Goal: Contribute content

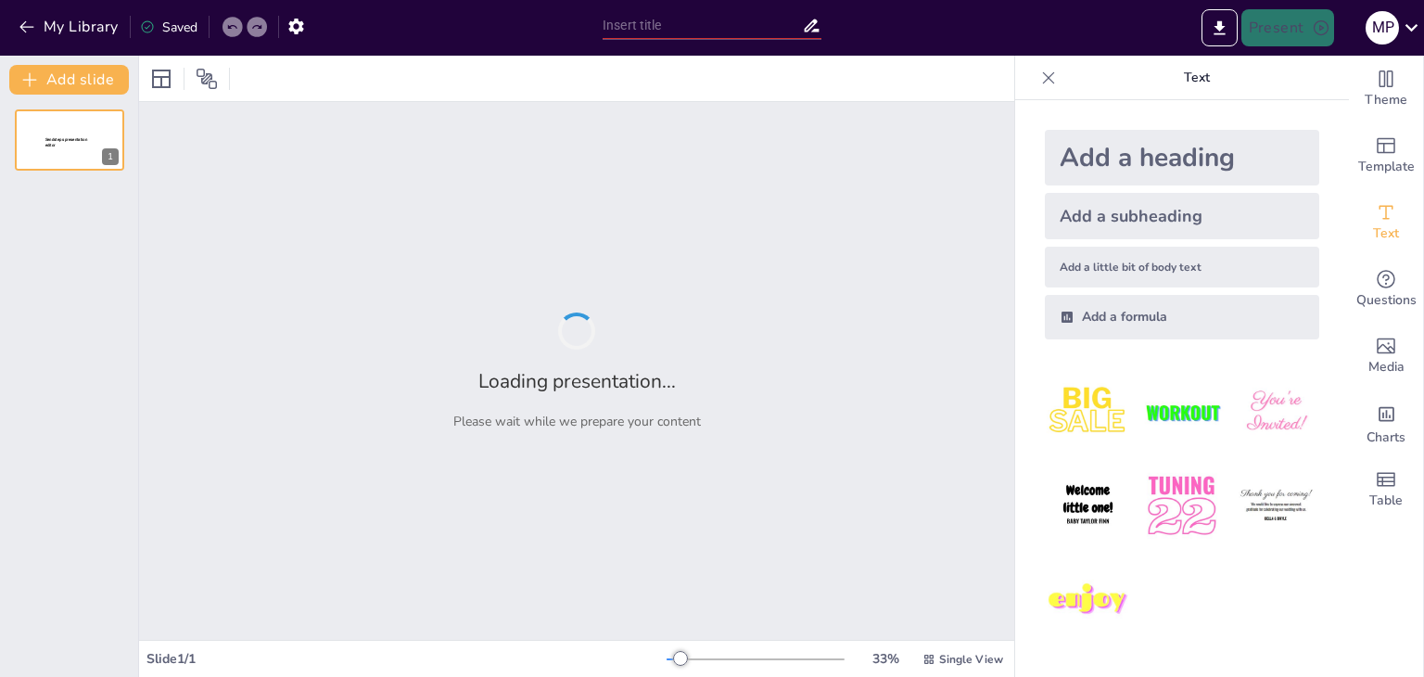
type input "Sistemas Eficientes de Recolección y Purificación de Agua de [GEOGRAPHIC_DATA]"
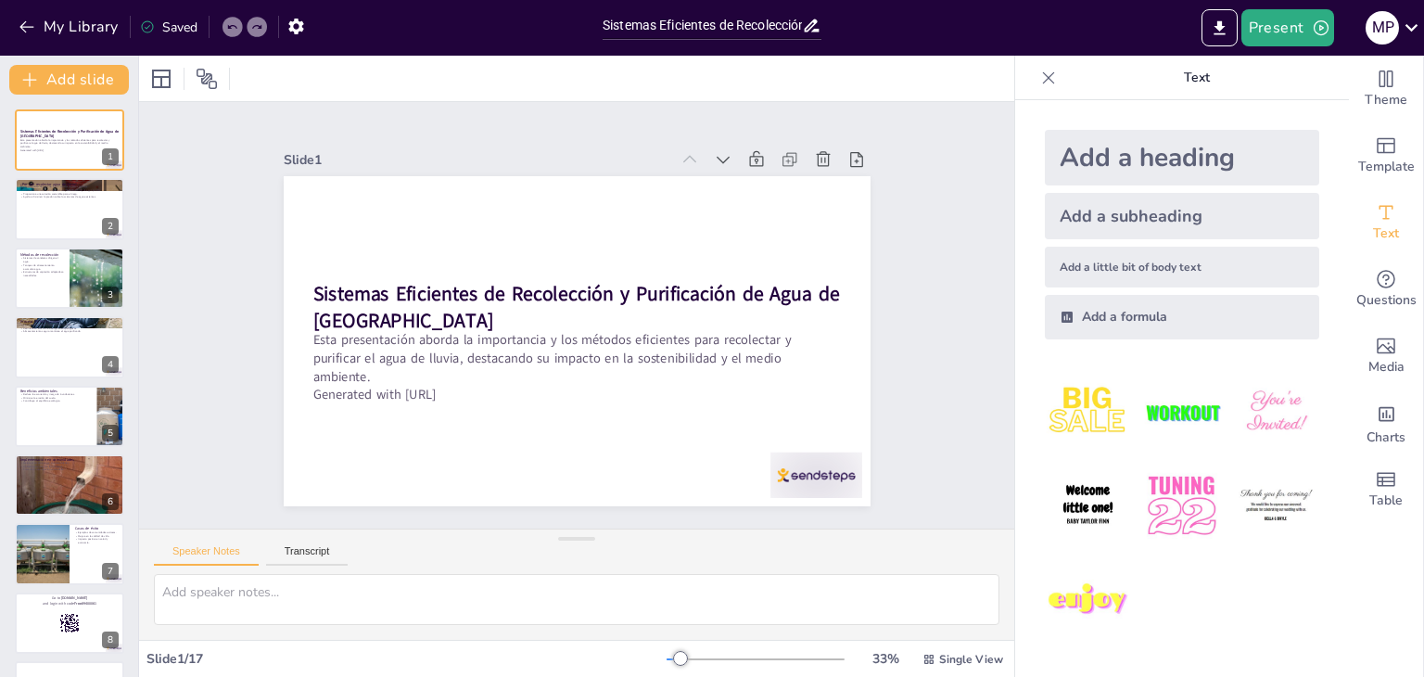
checkbox input "true"
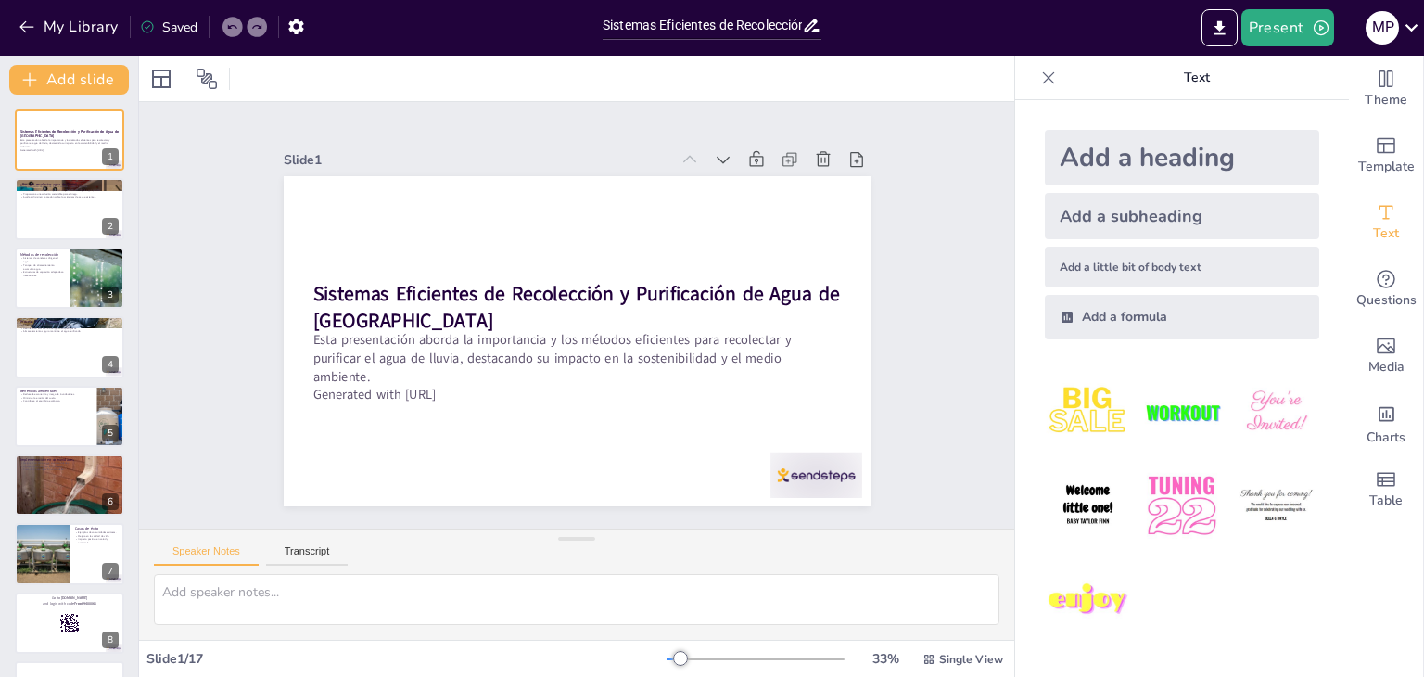
checkbox input "true"
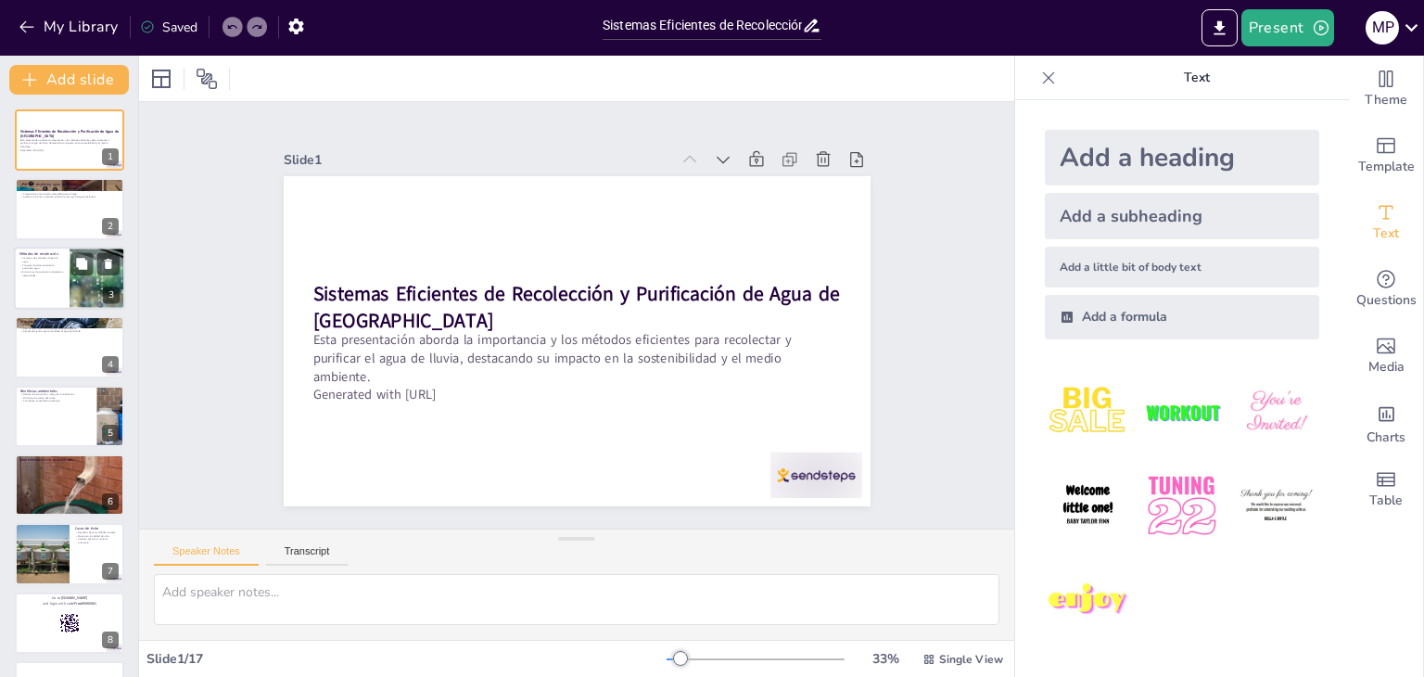
checkbox input "true"
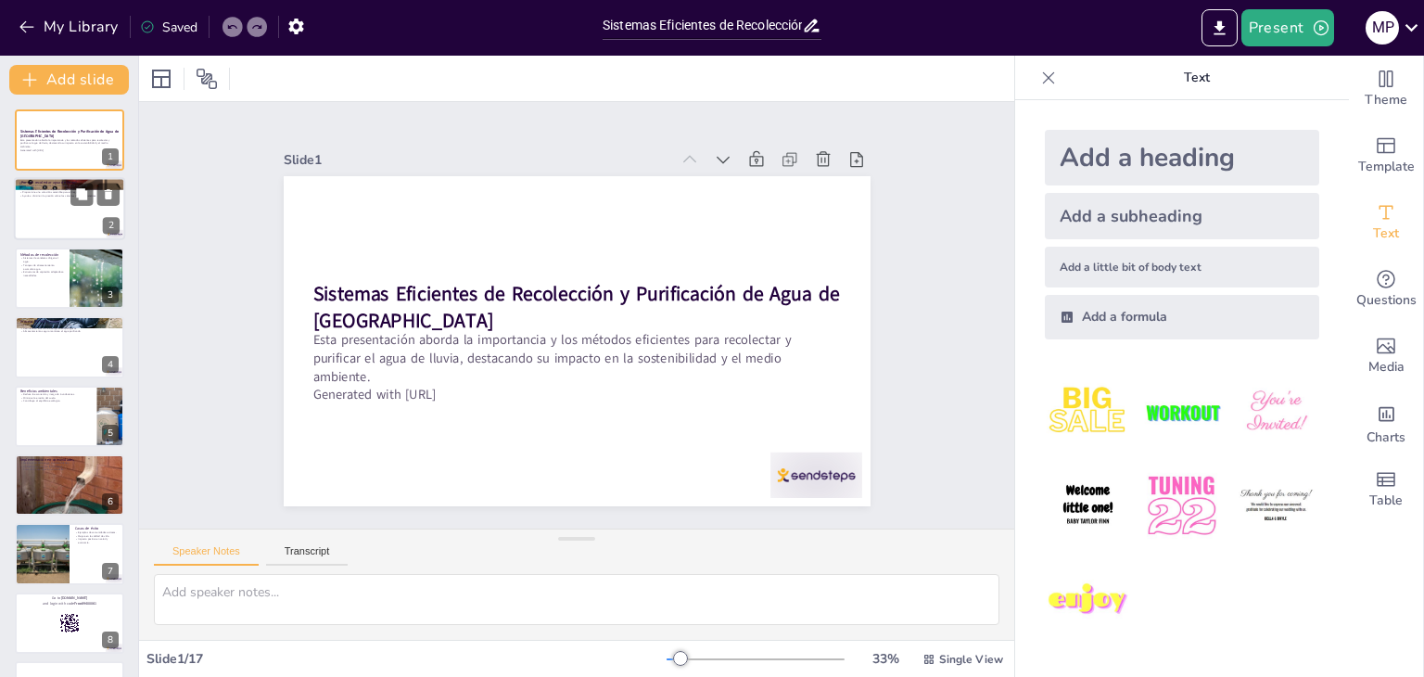
checkbox input "true"
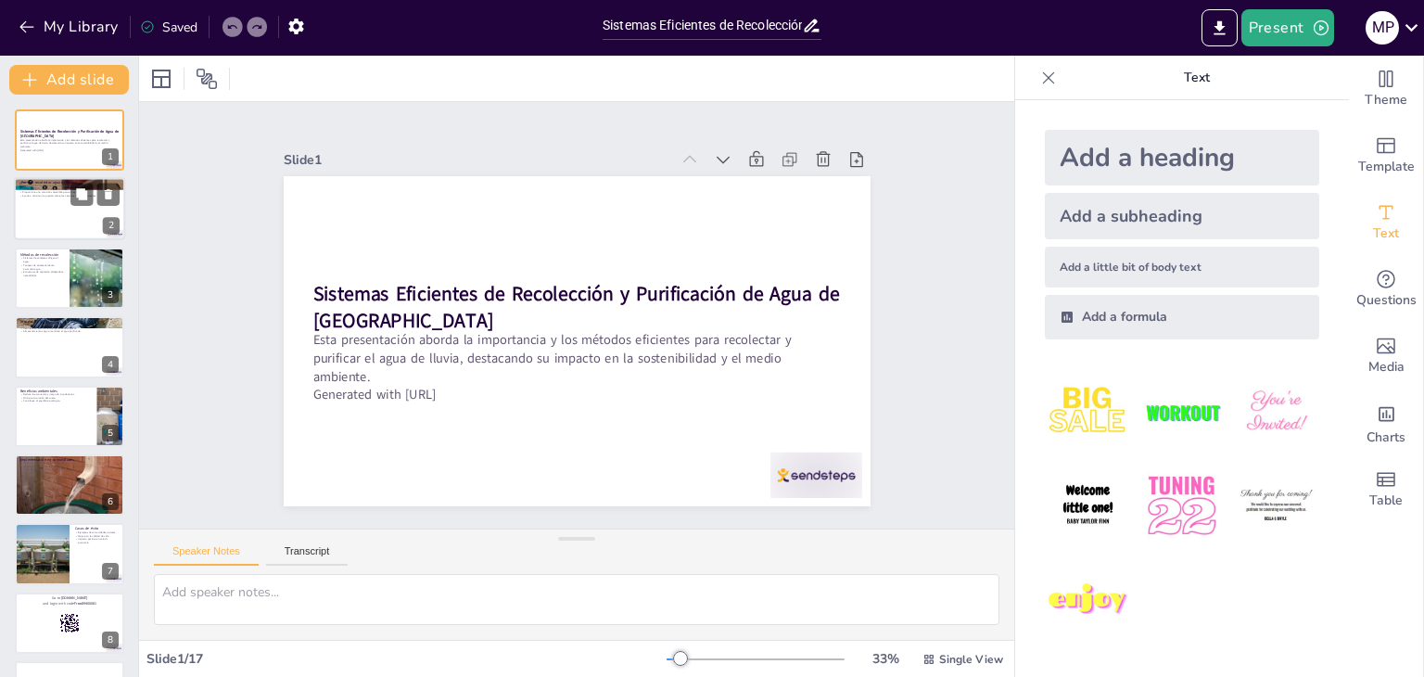
checkbox input "true"
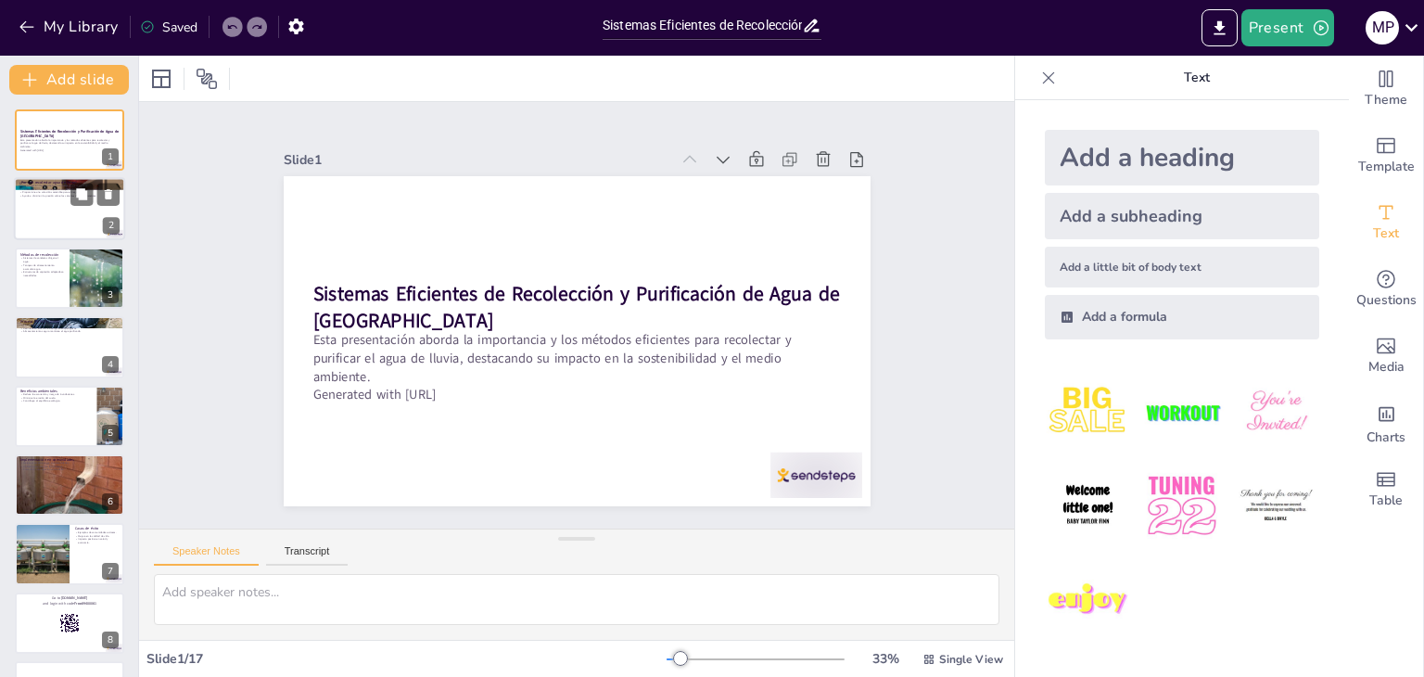
checkbox input "true"
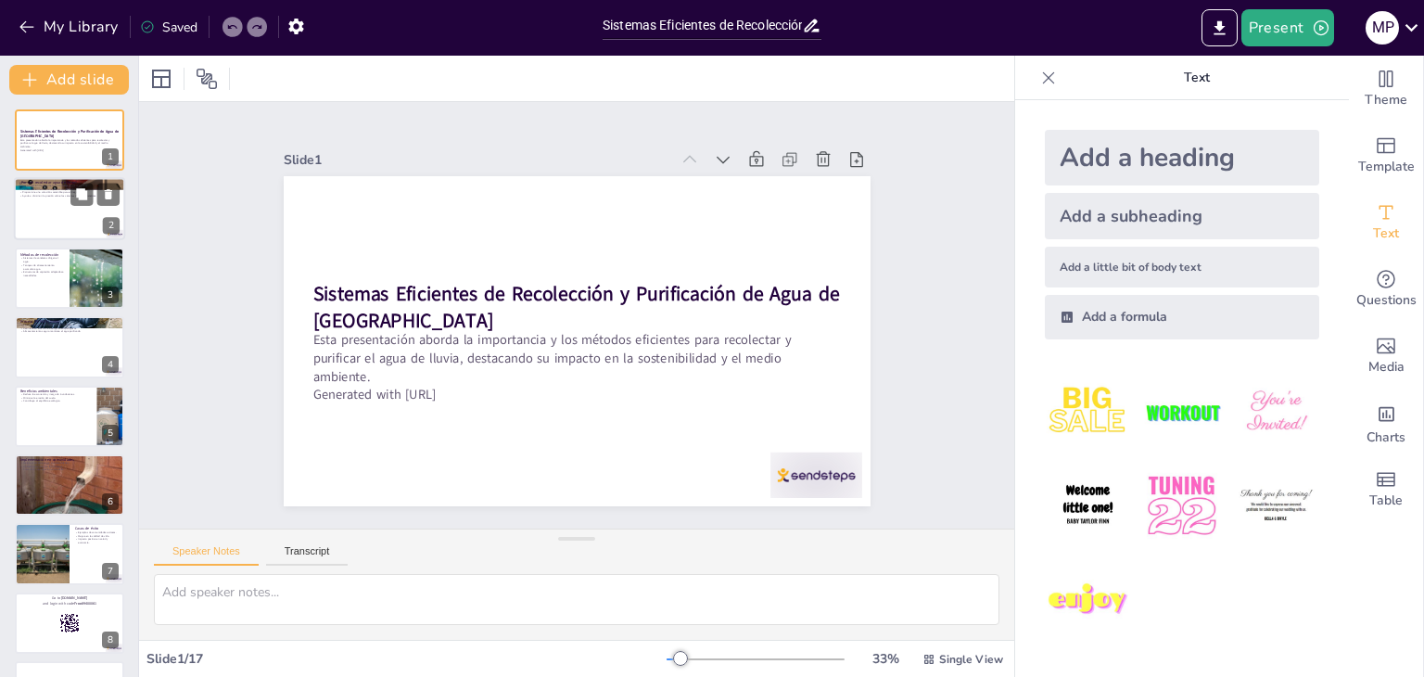
checkbox input "true"
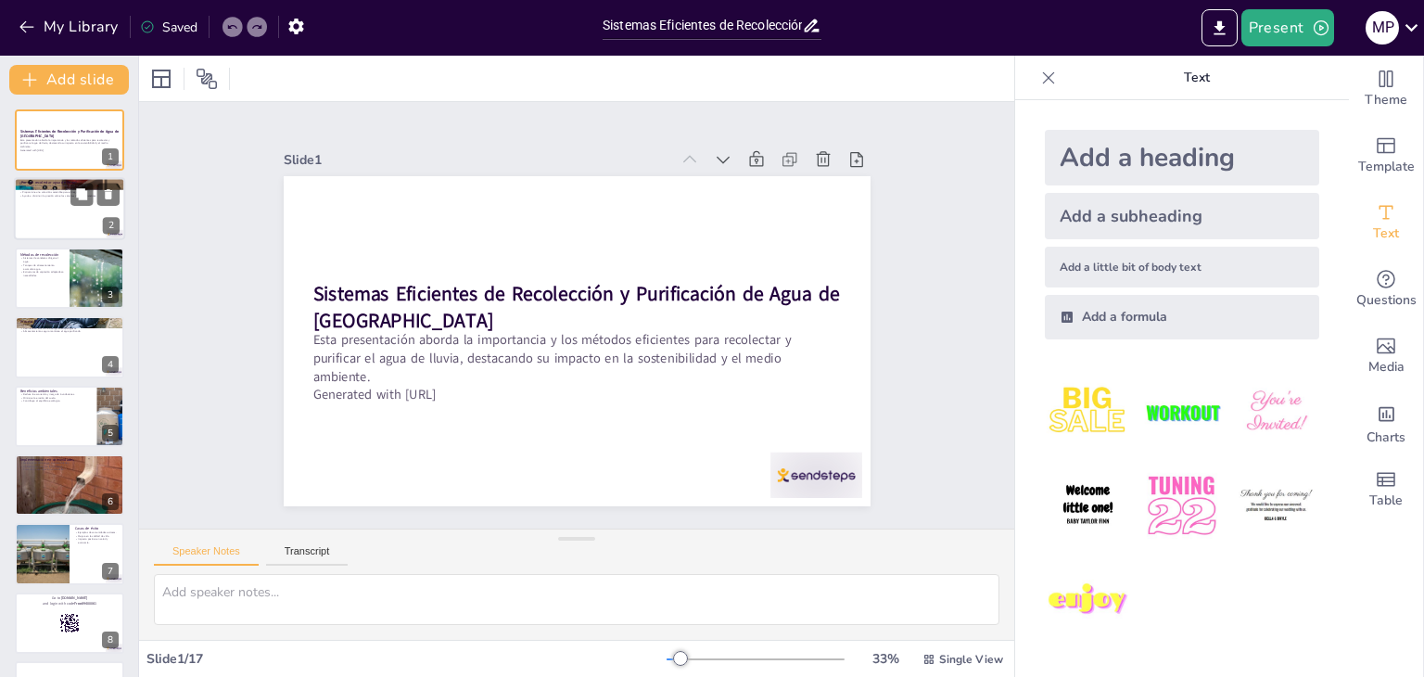
click at [69, 223] on div at bounding box center [69, 209] width 111 height 63
type textarea "Lo ipsumdolorsi am consecte adipisci el seddoei, temporincidid ut laboreet dolo…"
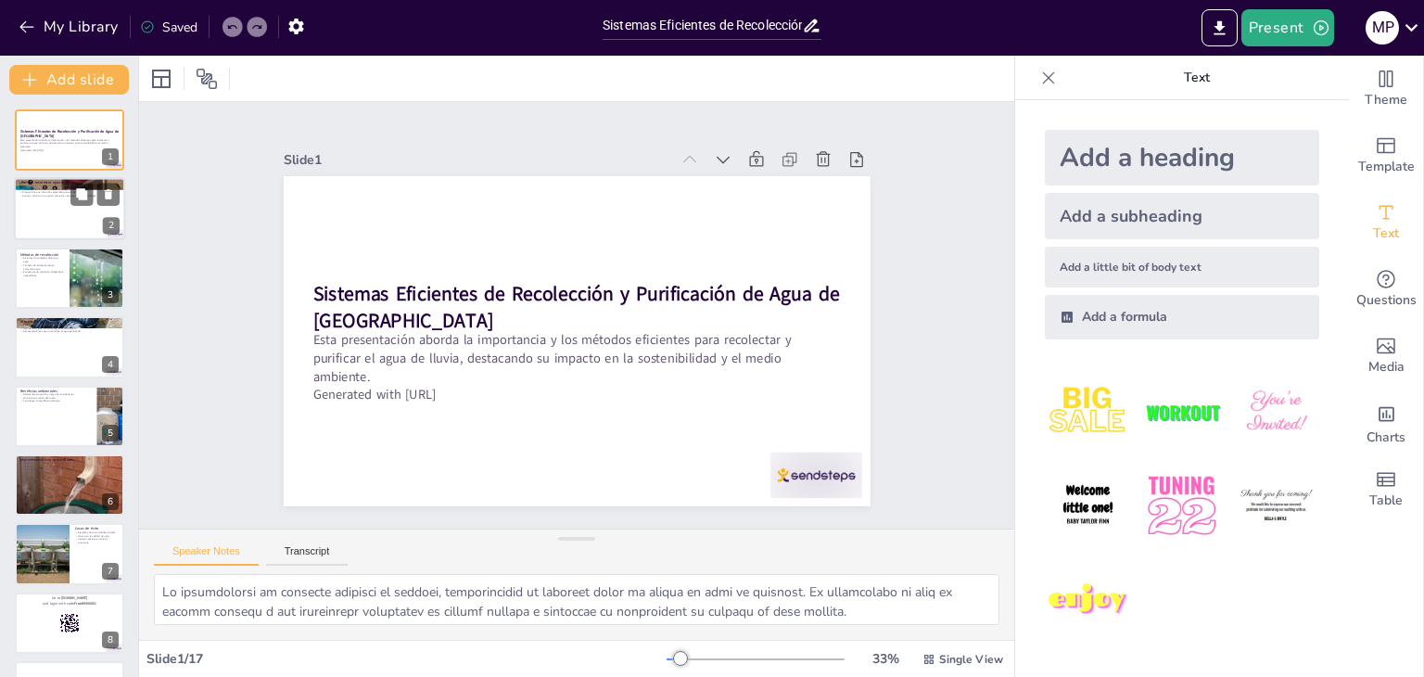
checkbox input "true"
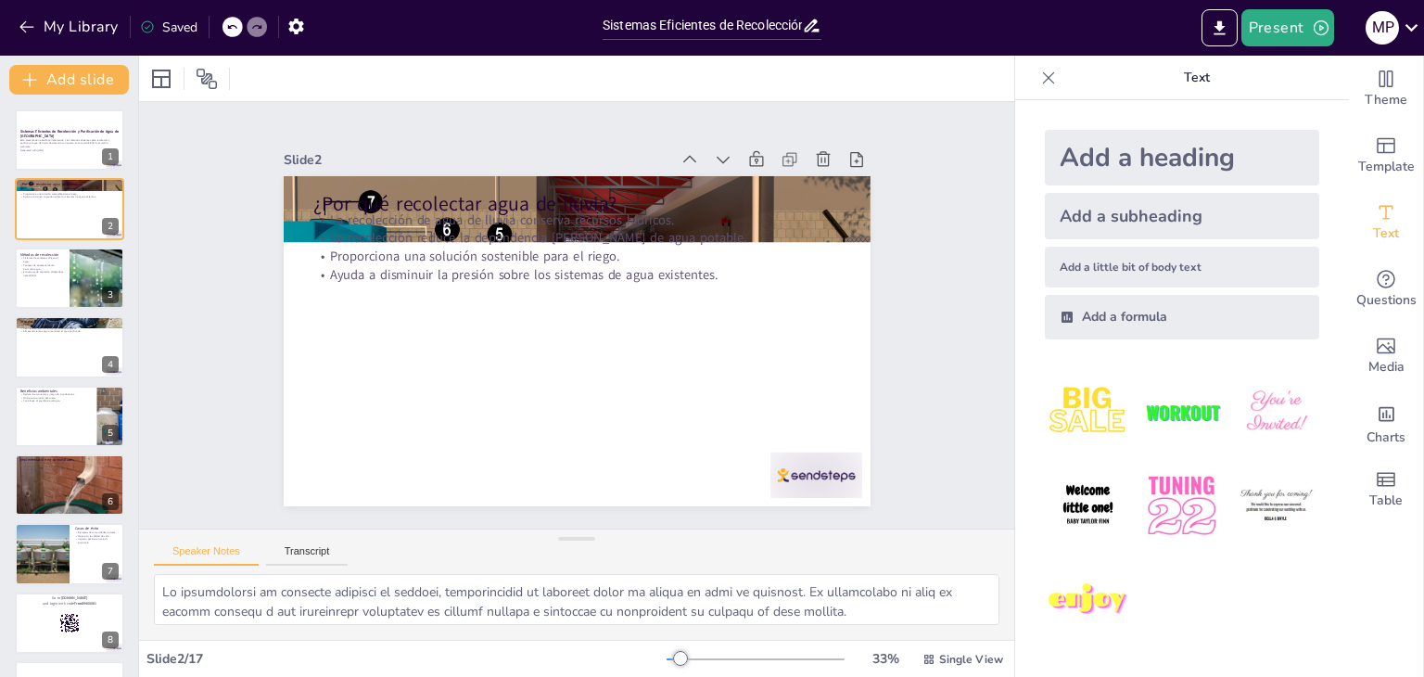
checkbox input "true"
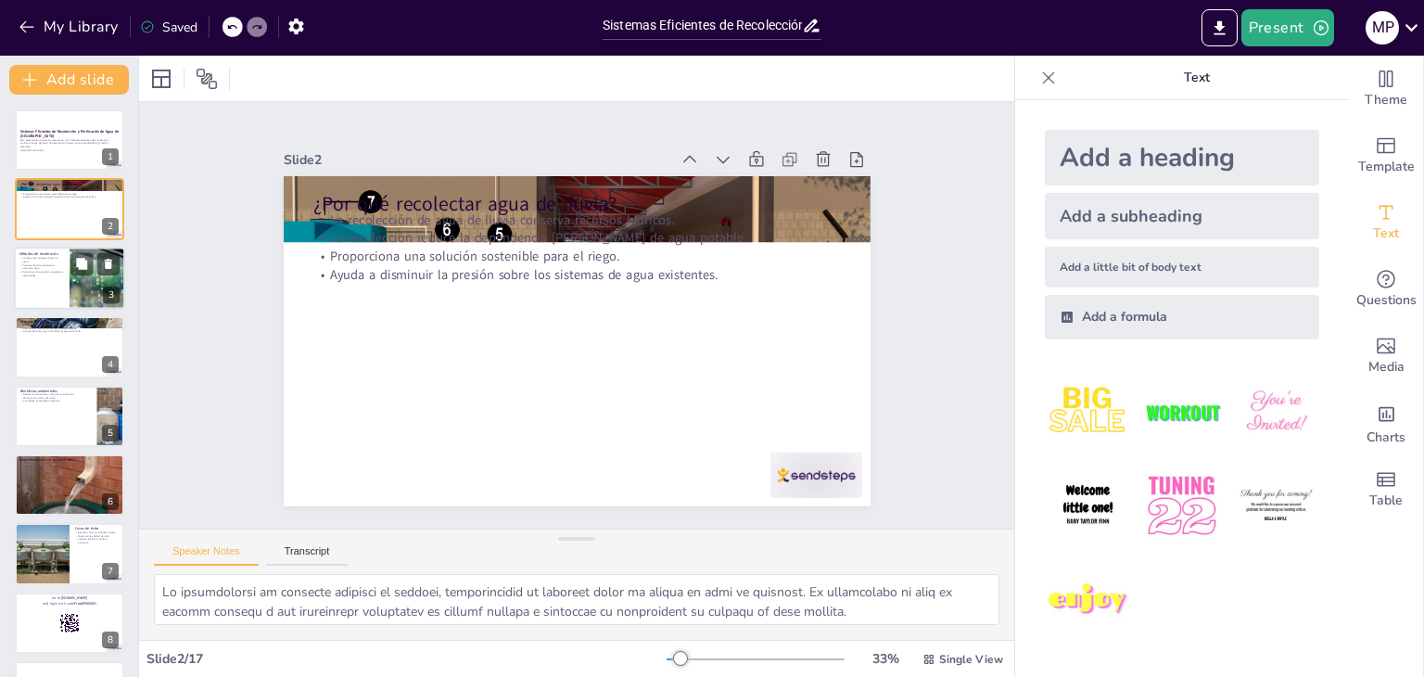
checkbox input "true"
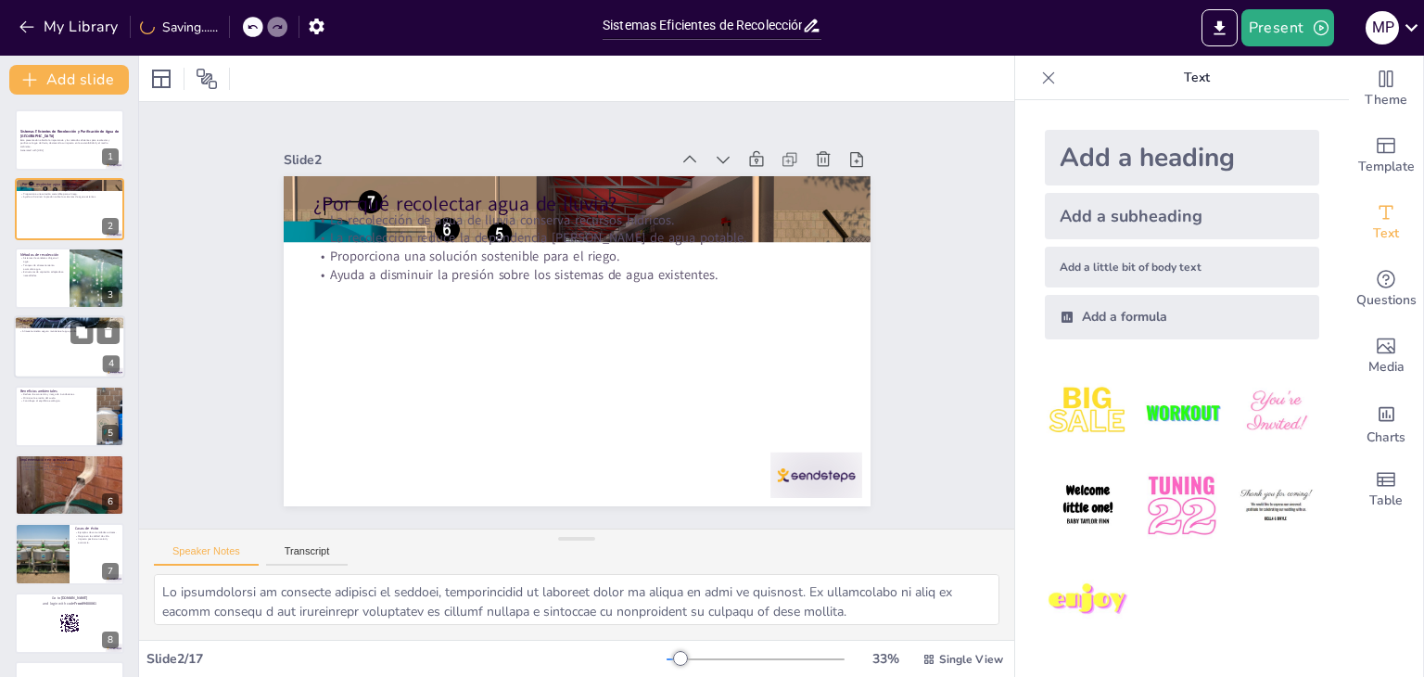
checkbox input "true"
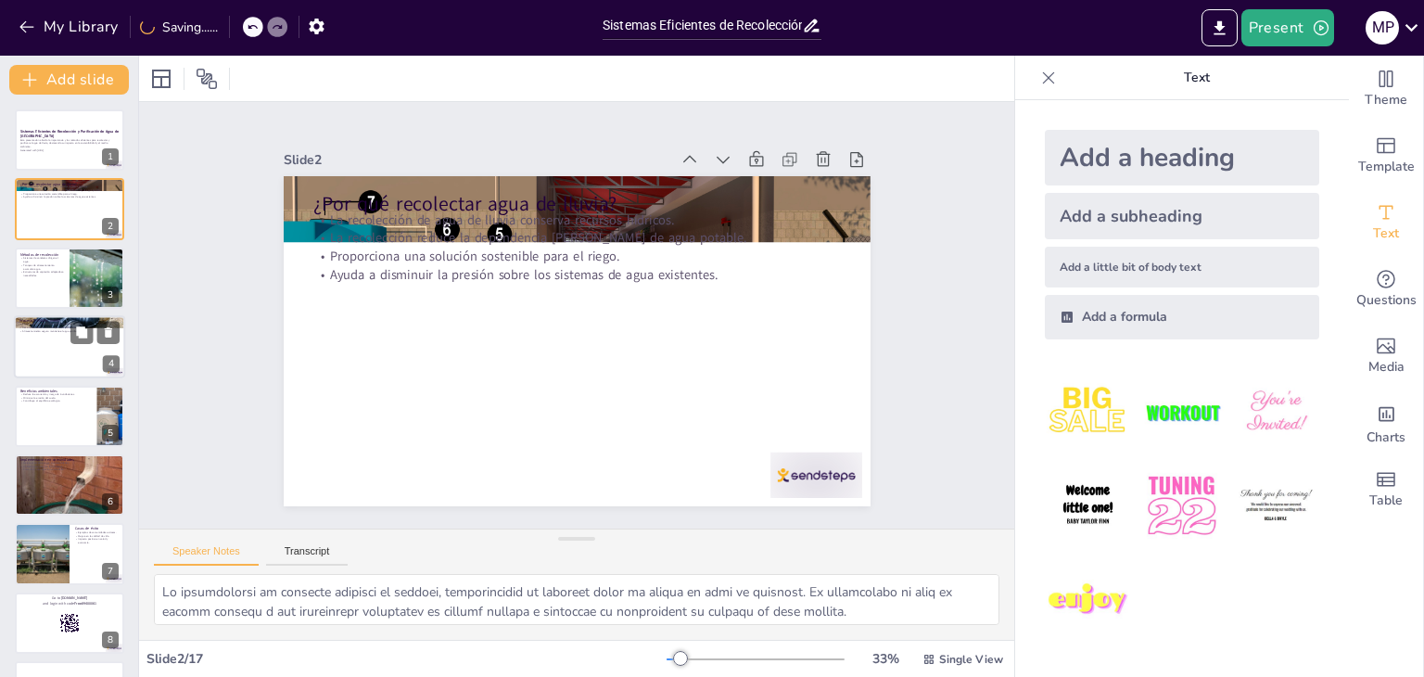
checkbox input "true"
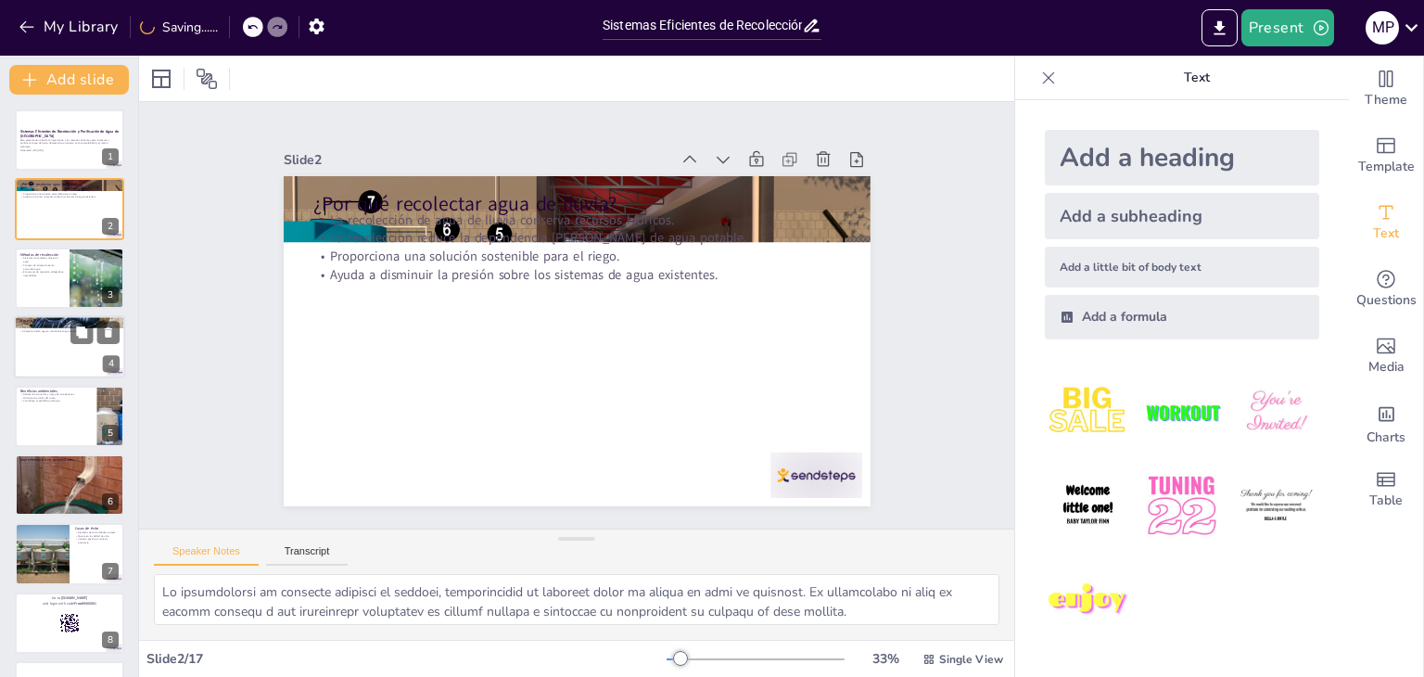
checkbox input "true"
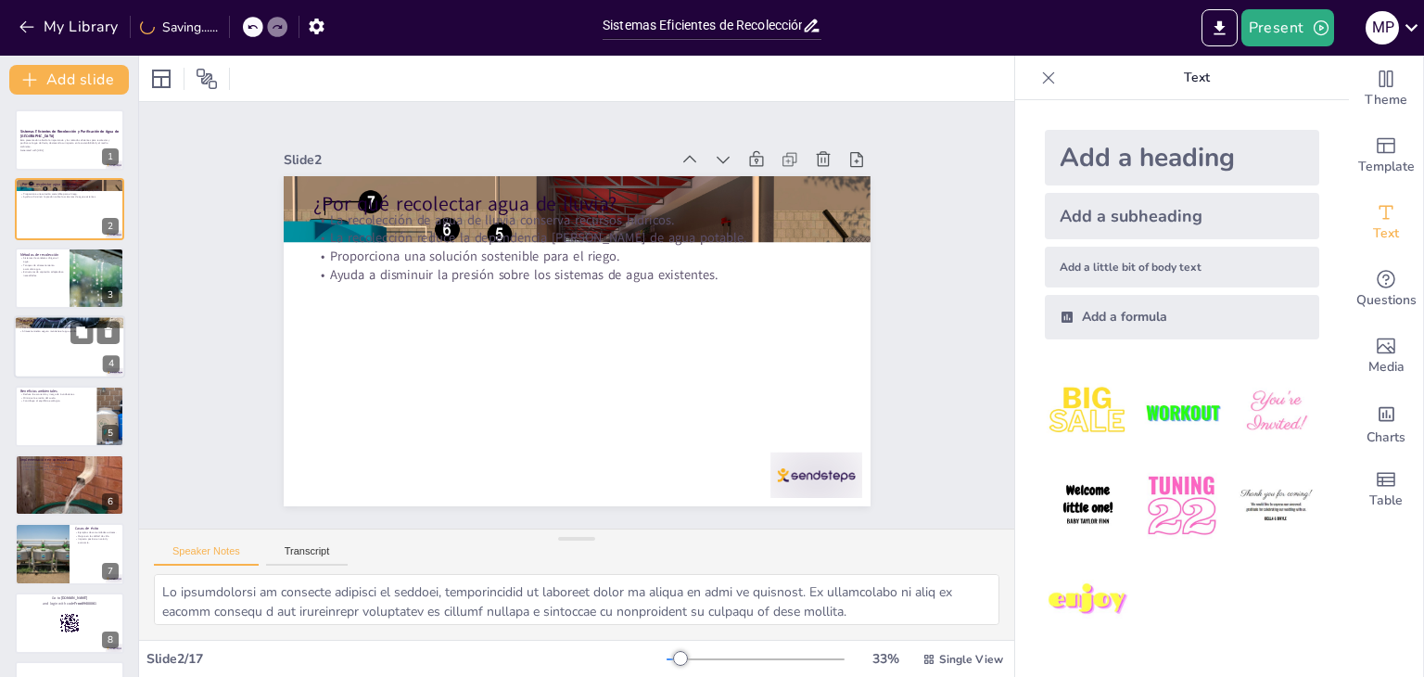
checkbox input "true"
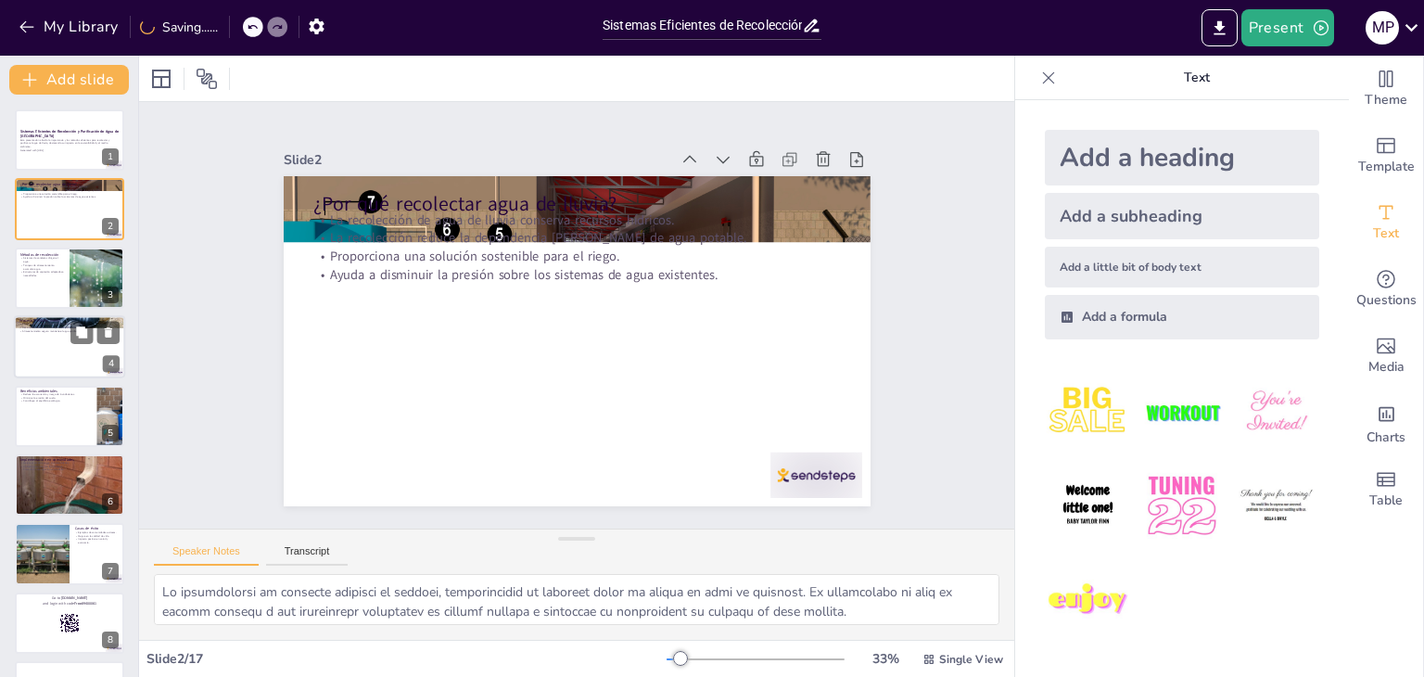
checkbox input "true"
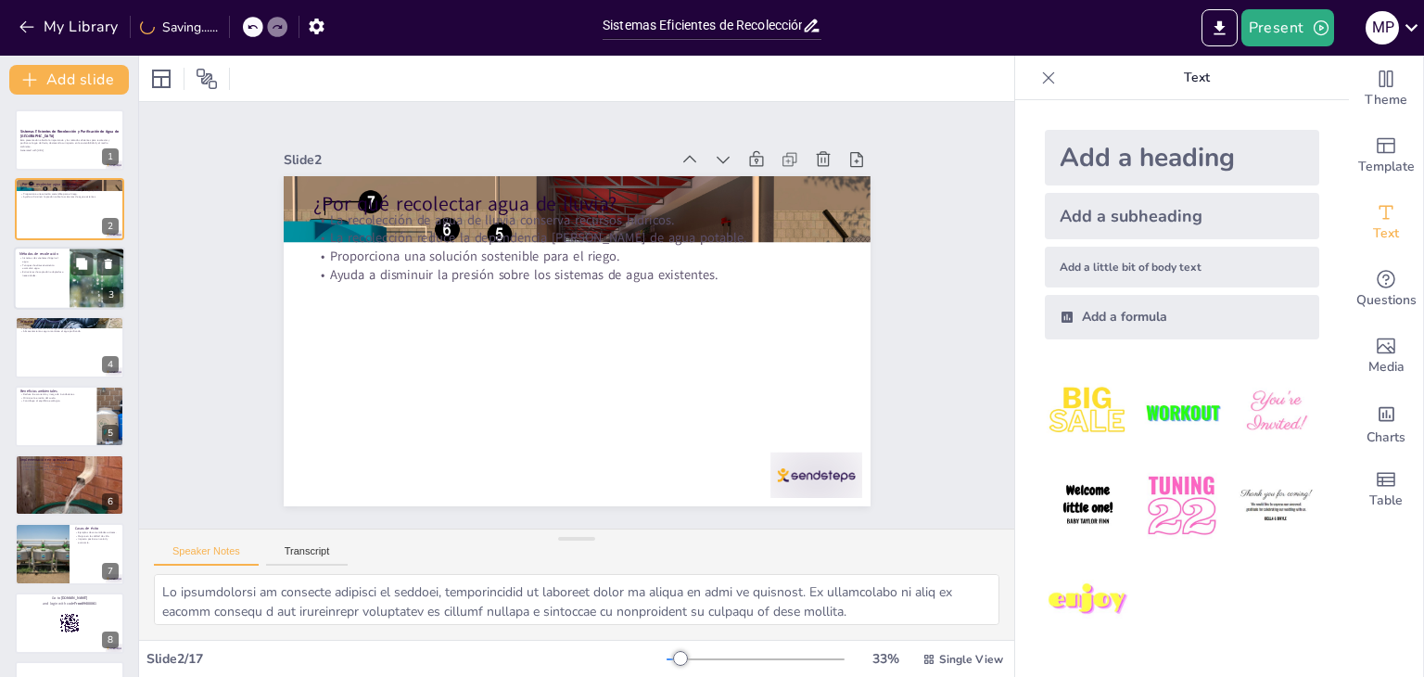
checkbox input "true"
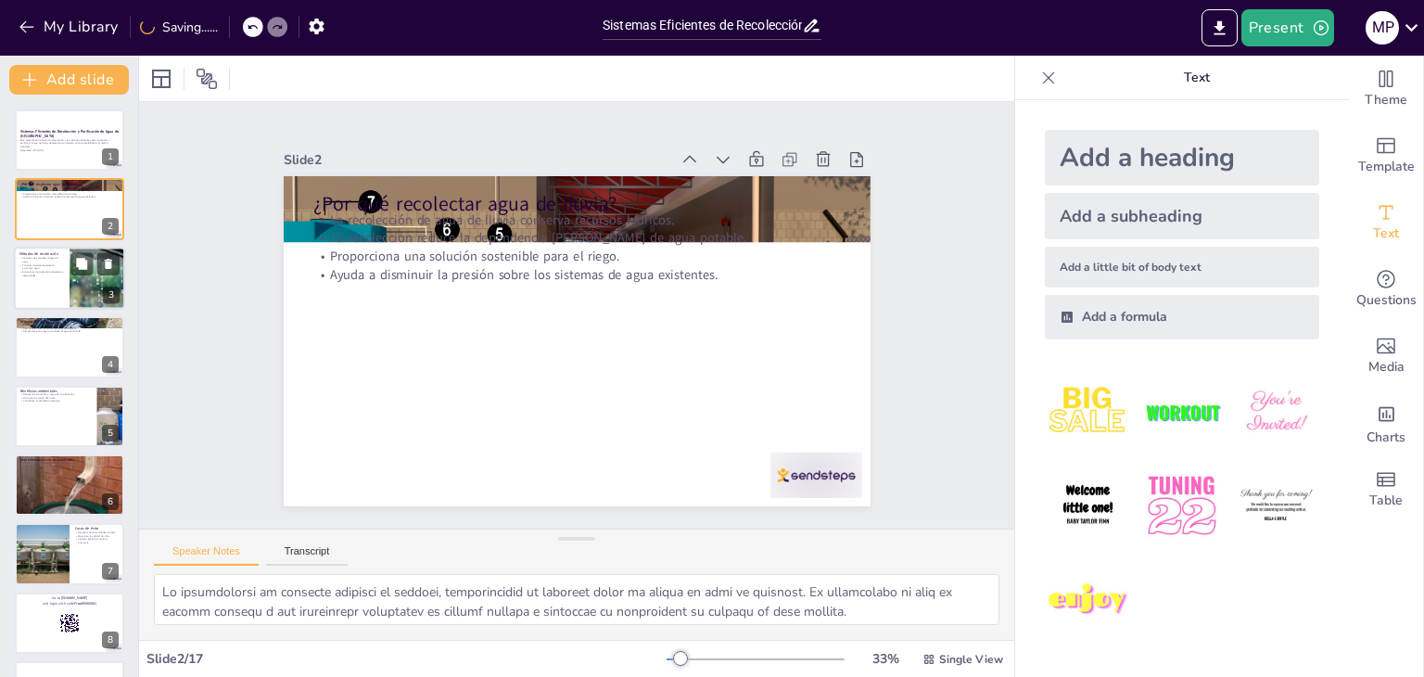
checkbox input "true"
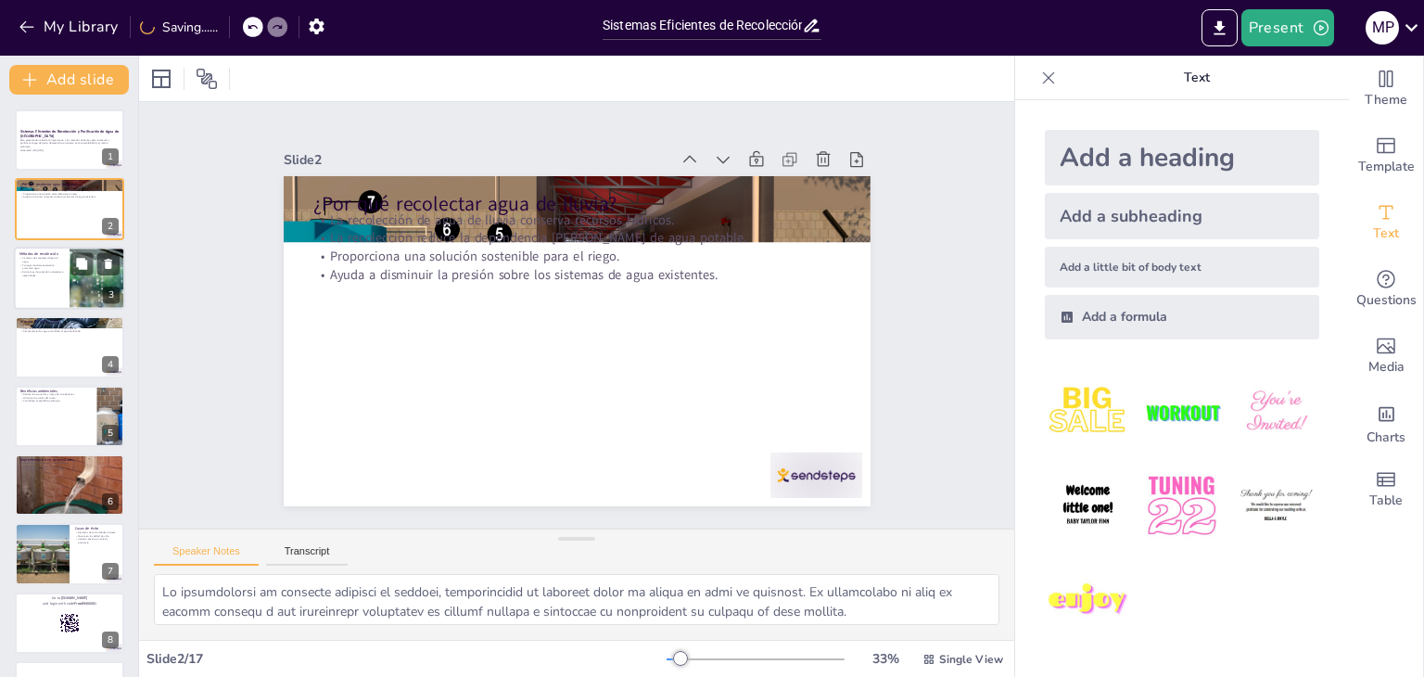
checkbox input "true"
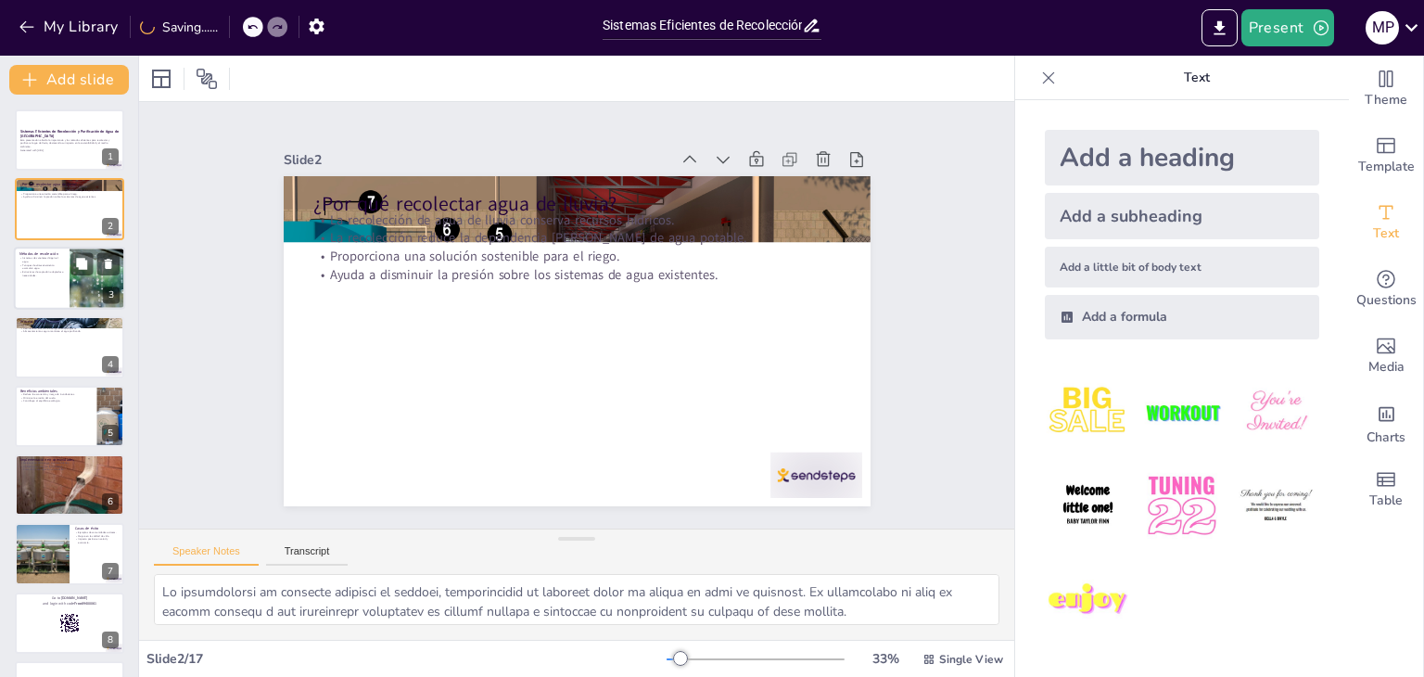
checkbox input "true"
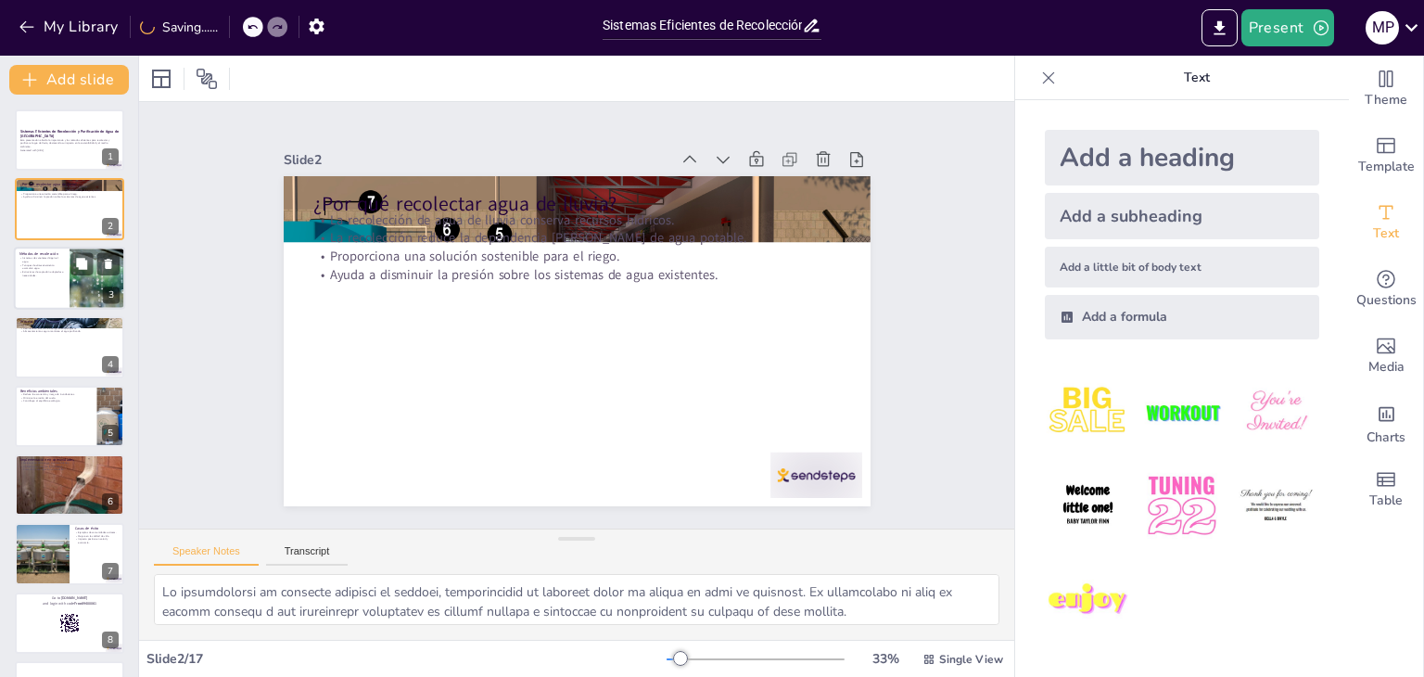
checkbox input "true"
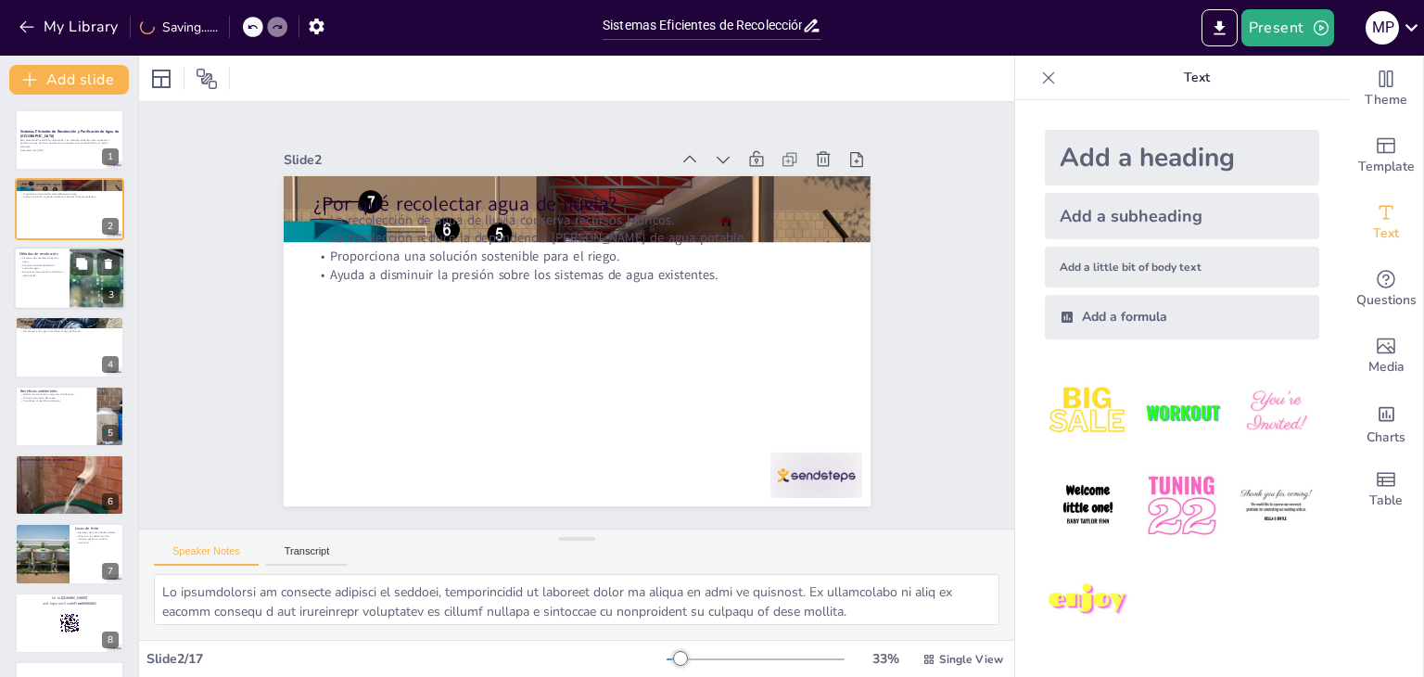
click at [70, 286] on div at bounding box center [97, 278] width 94 height 63
type textarea "Las canaletas son un componente crucial en cualquier sistema de recolección de …"
checkbox input "true"
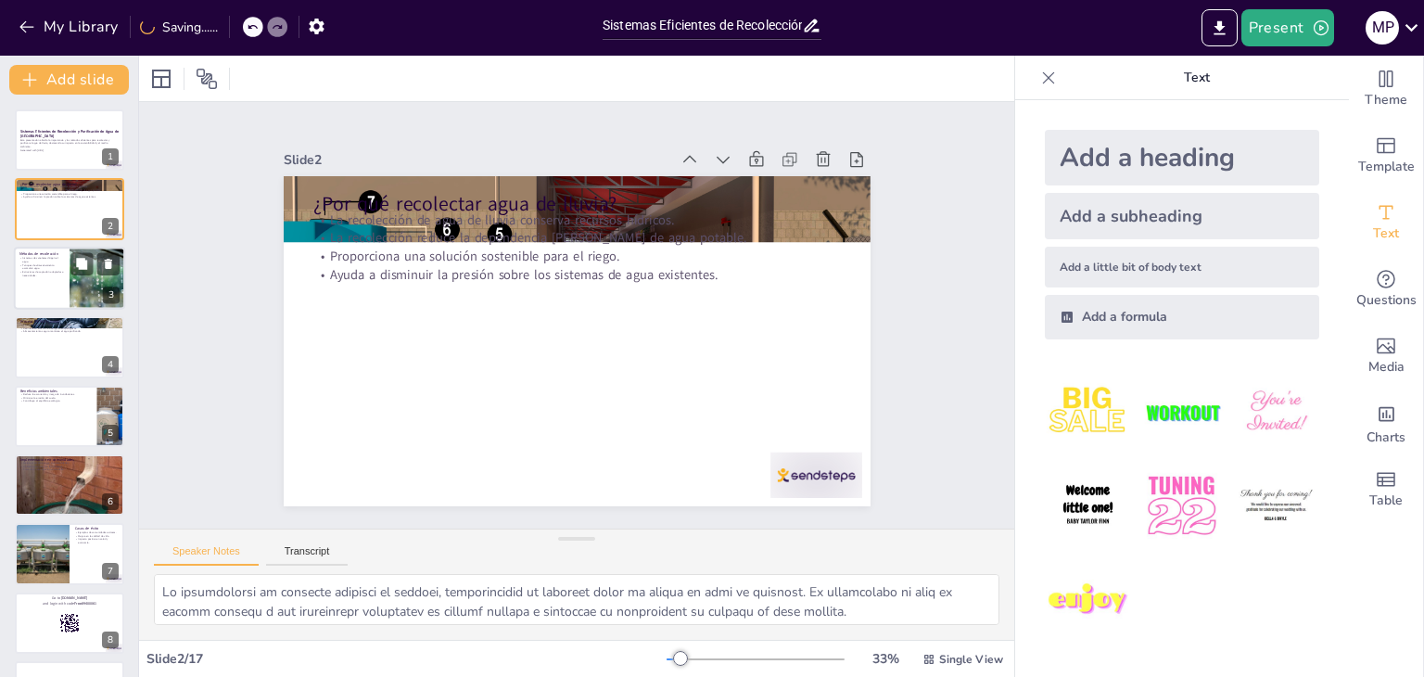
checkbox input "true"
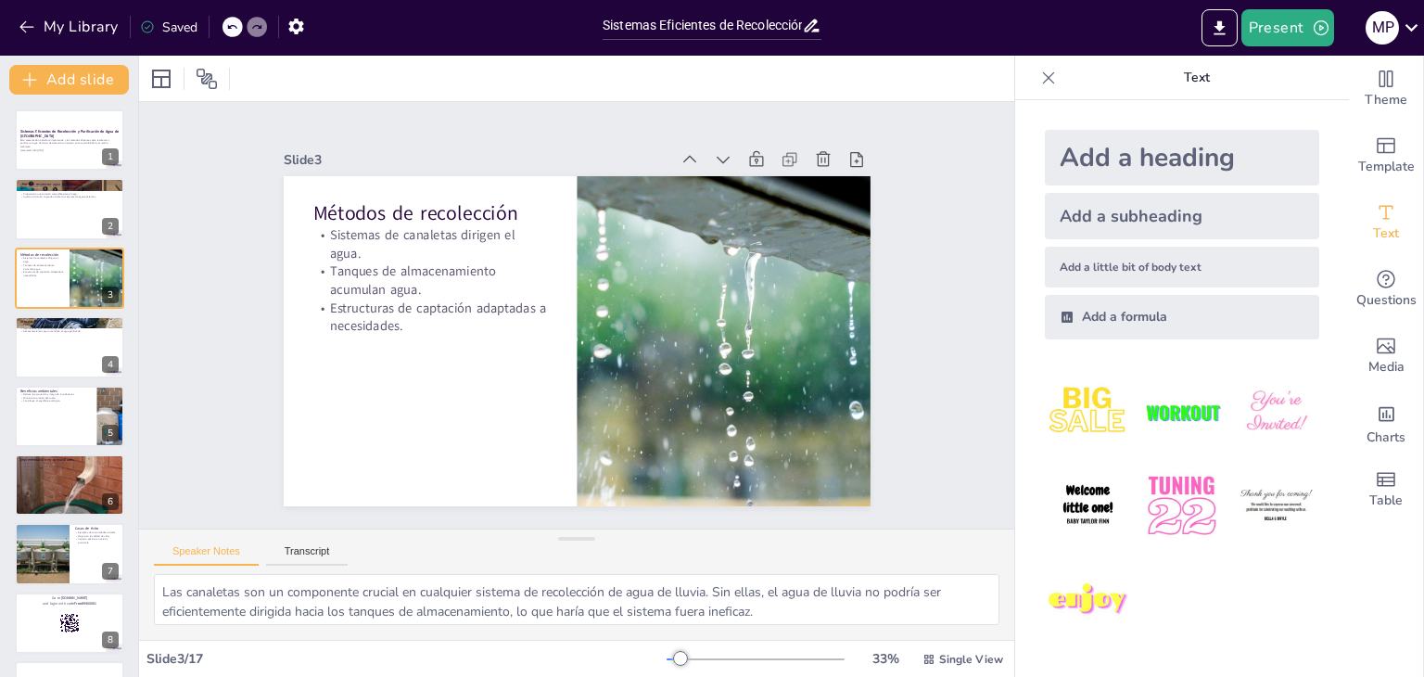
checkbox input "true"
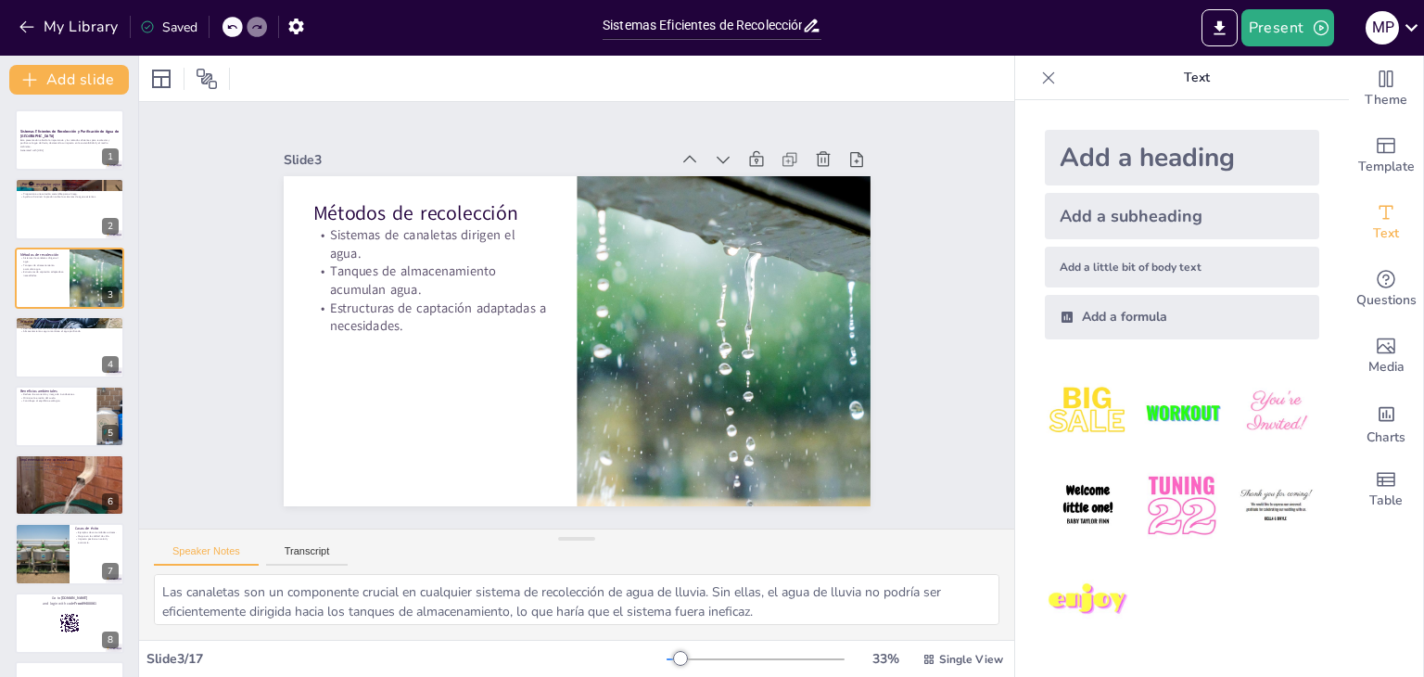
checkbox input "true"
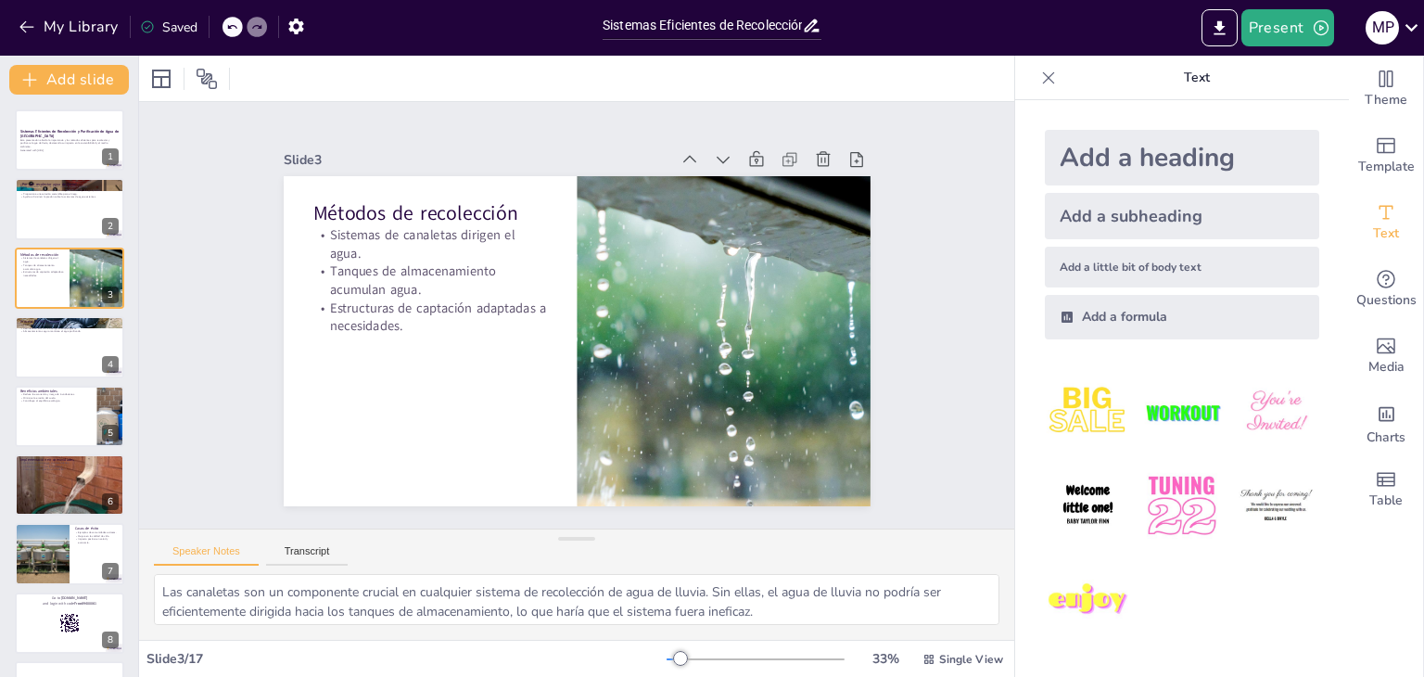
checkbox input "true"
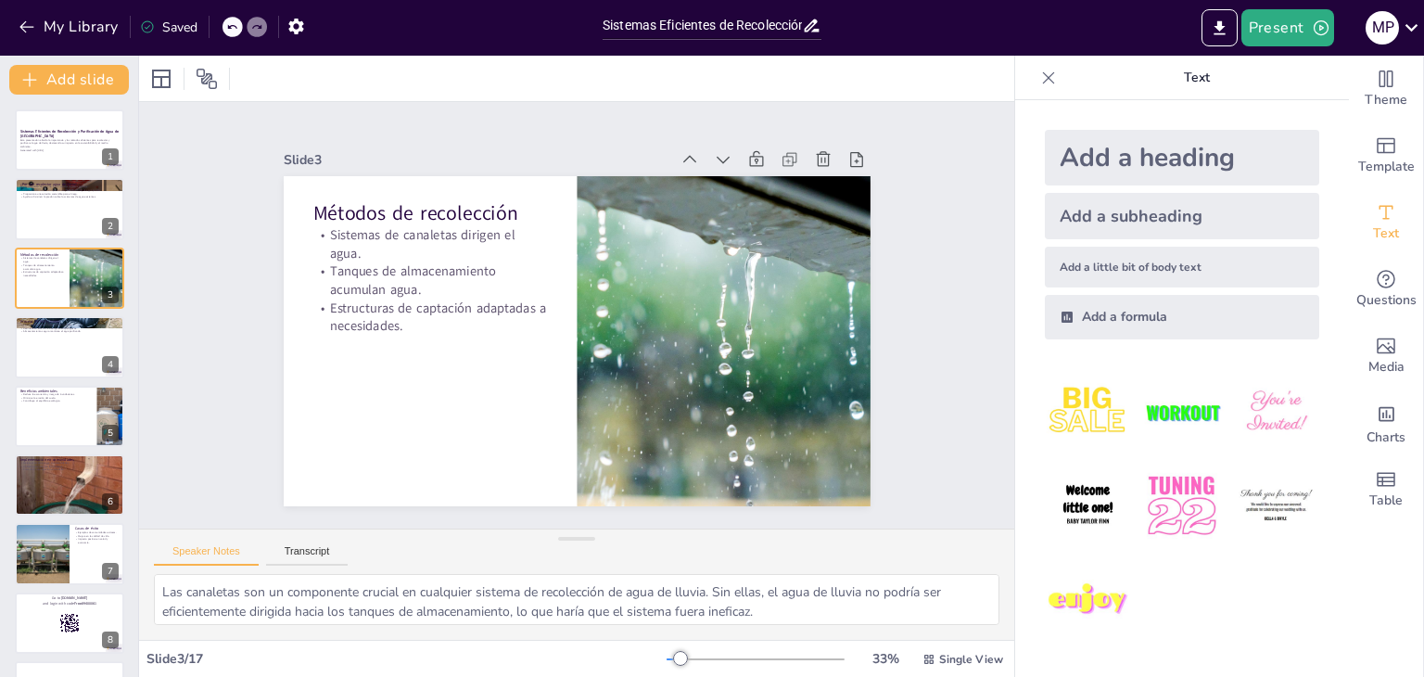
checkbox input "true"
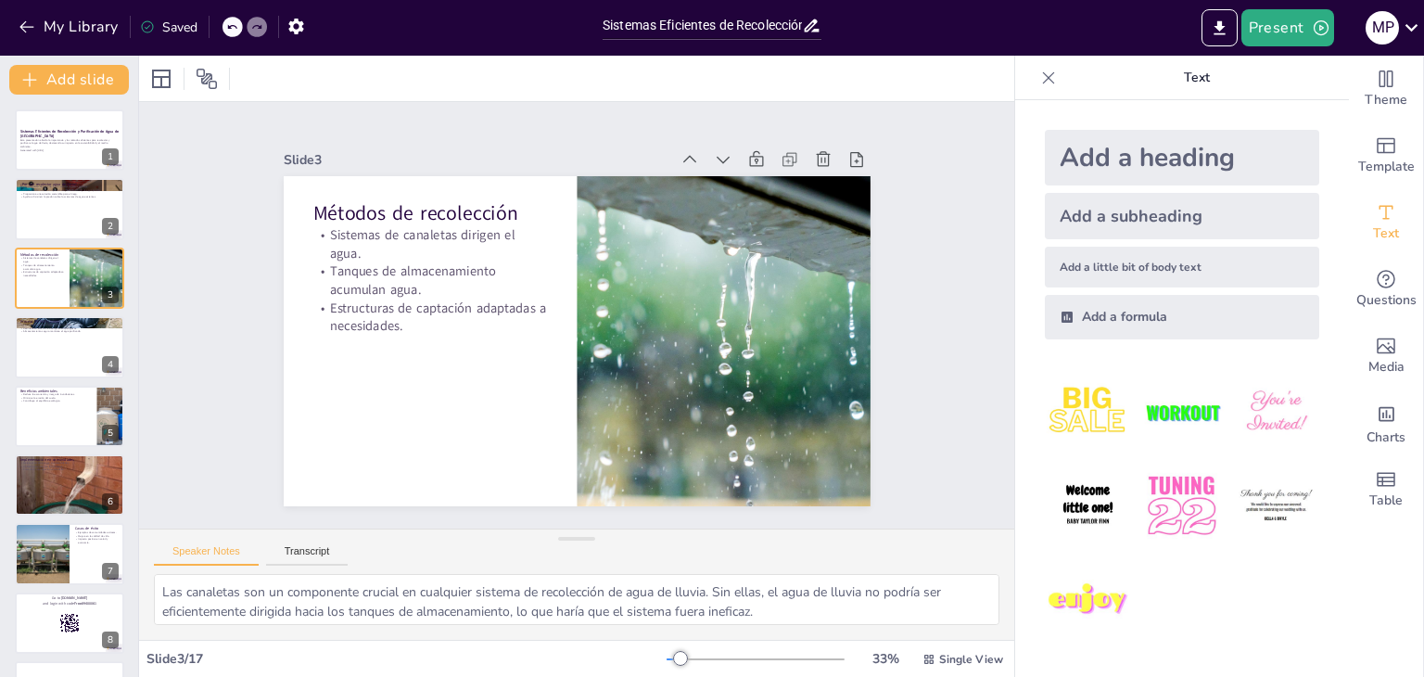
checkbox input "true"
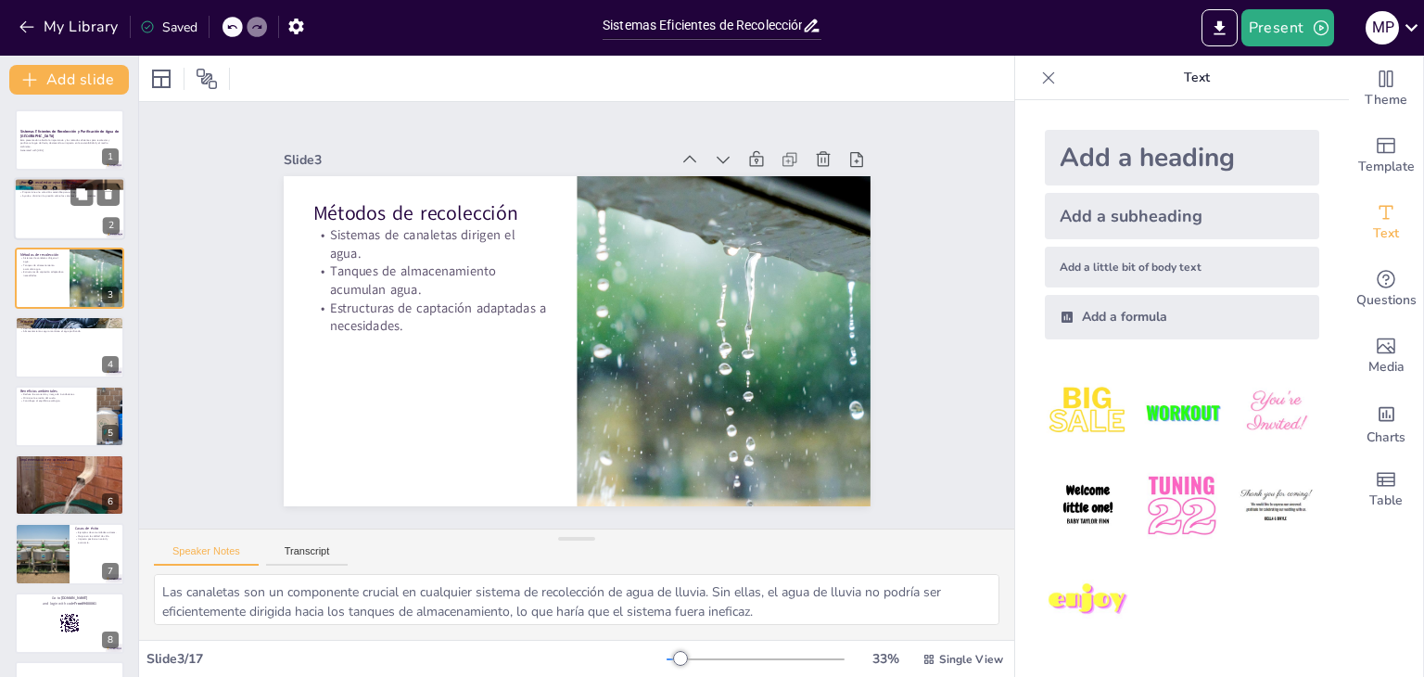
checkbox input "true"
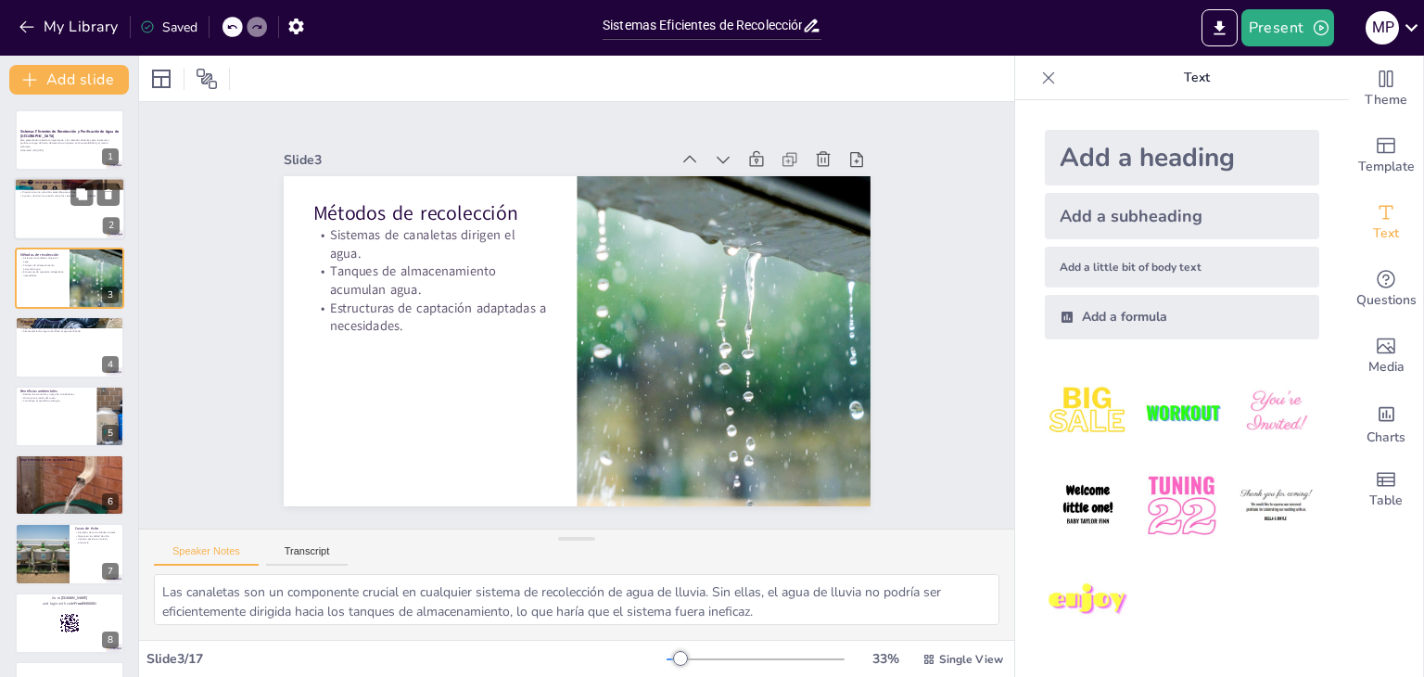
checkbox input "true"
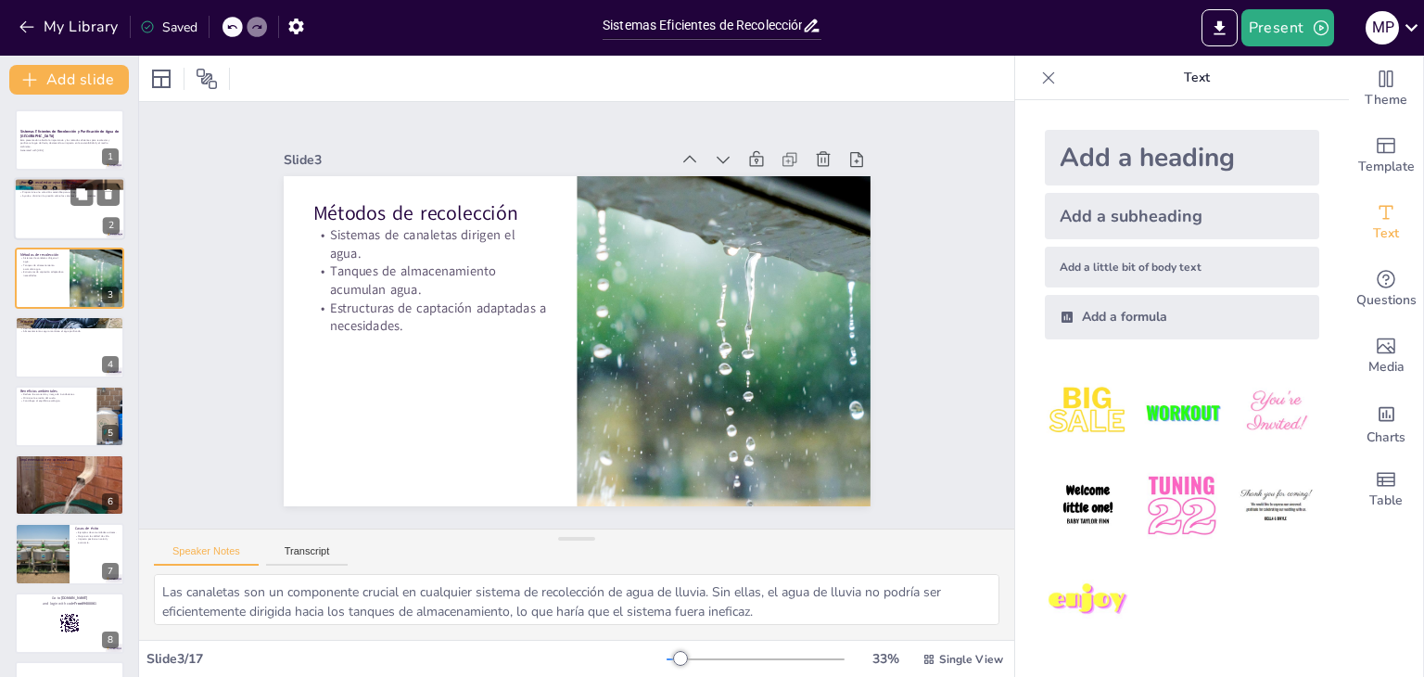
checkbox input "true"
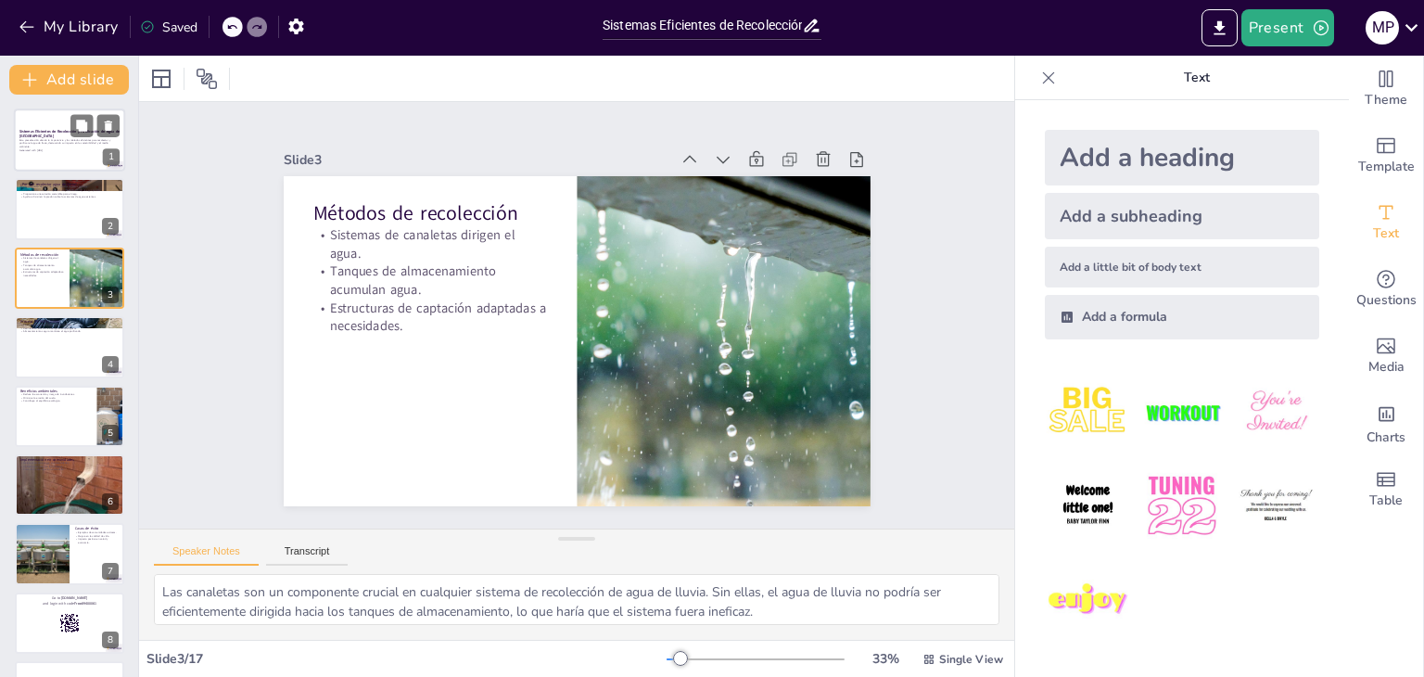
checkbox input "true"
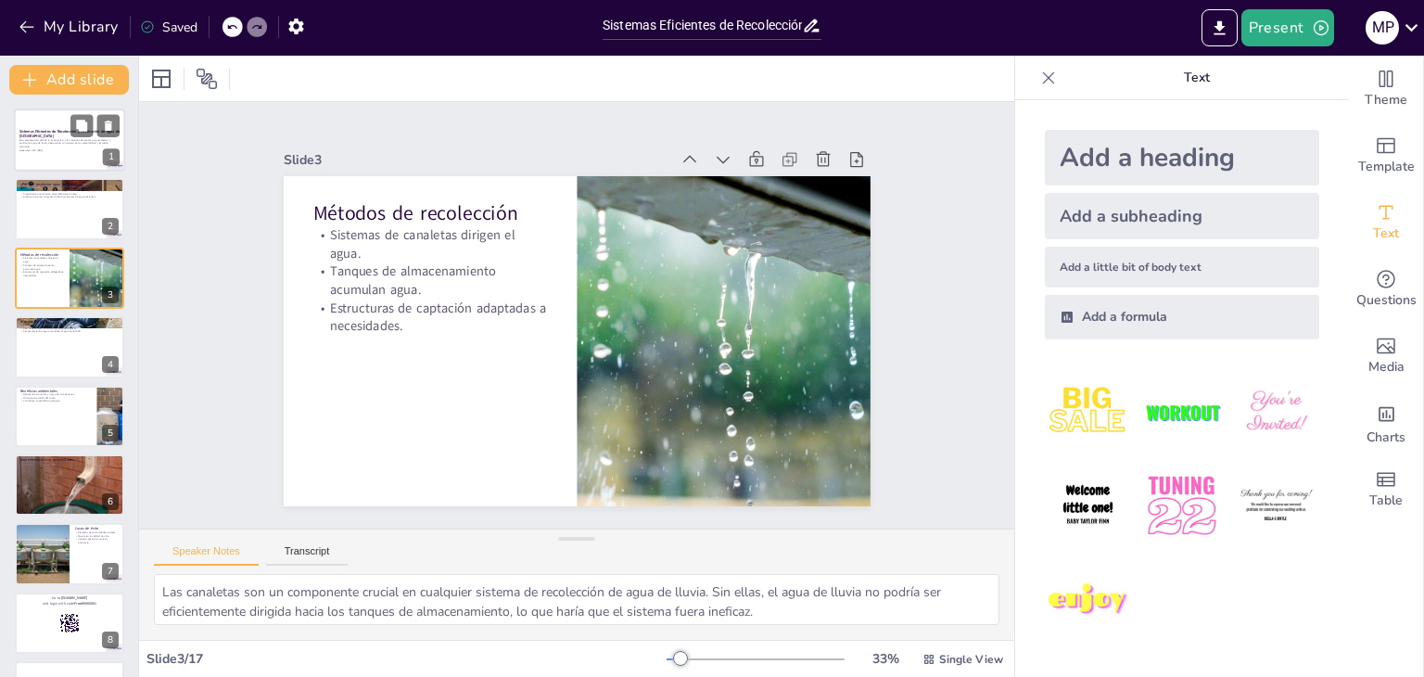
checkbox input "true"
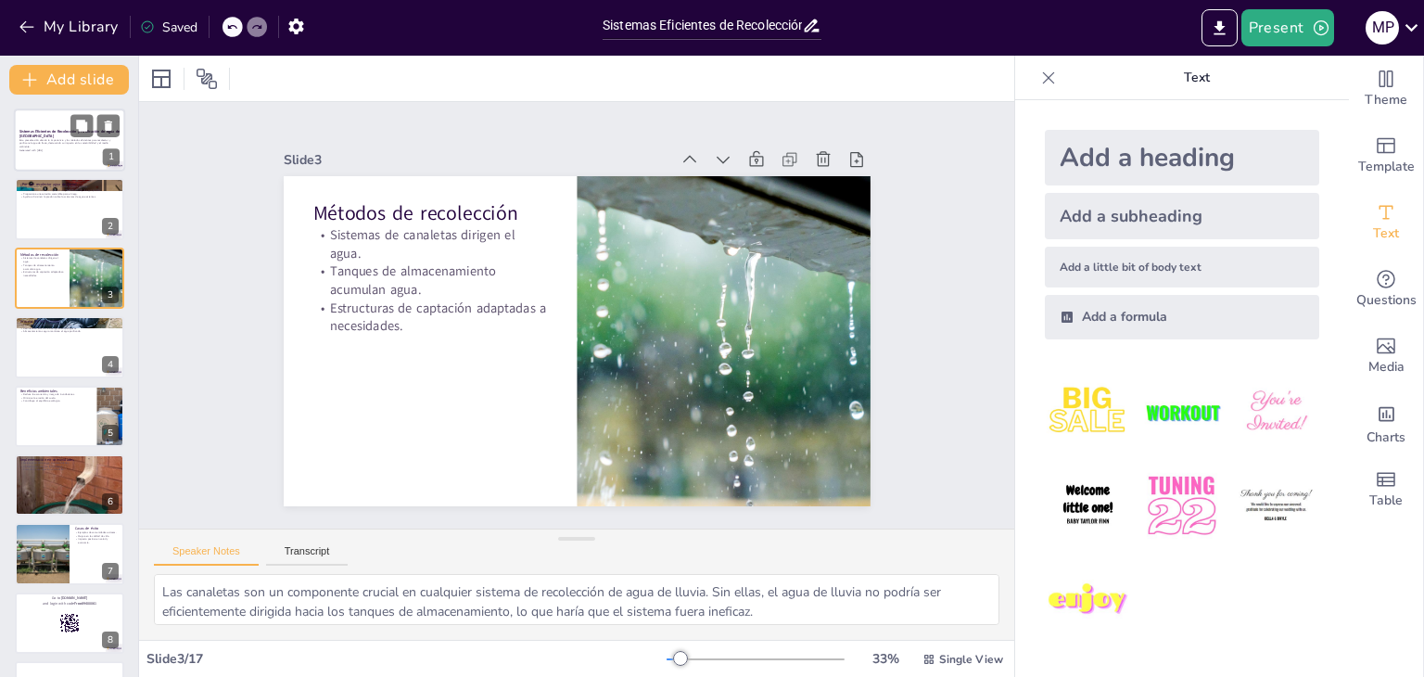
checkbox input "true"
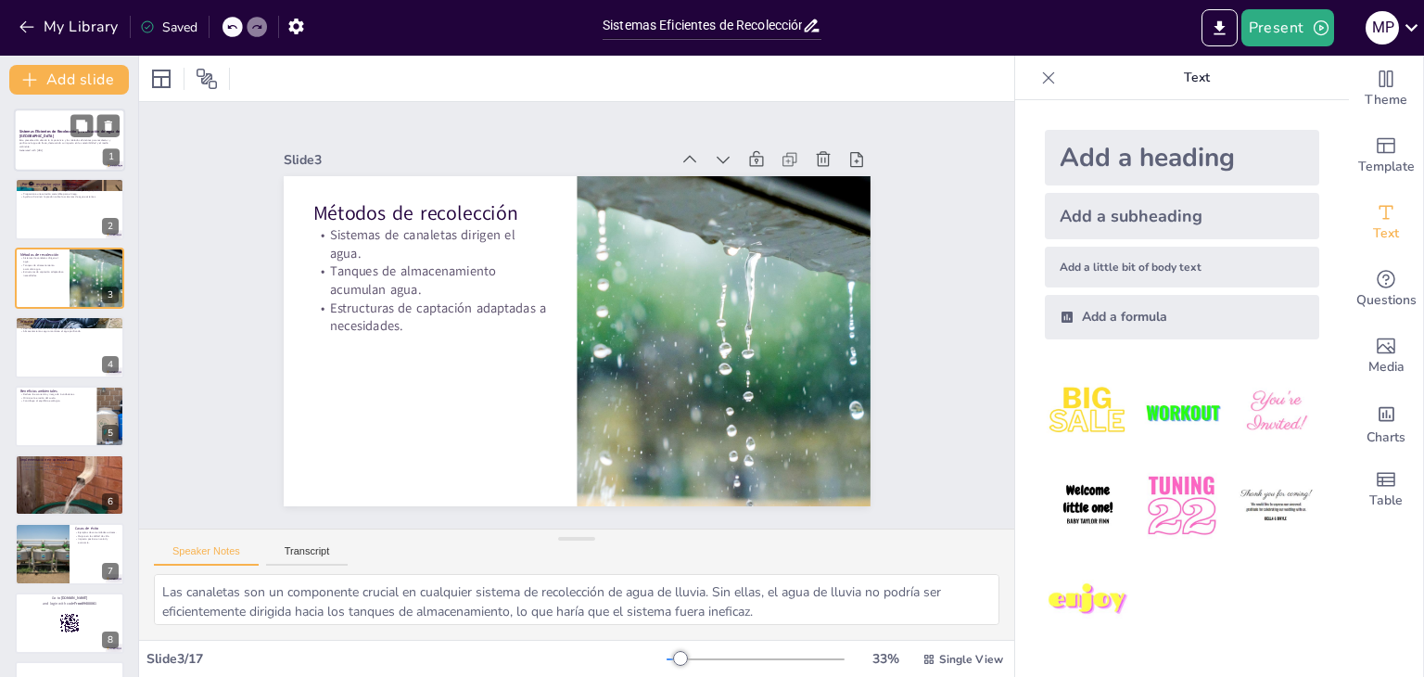
checkbox input "true"
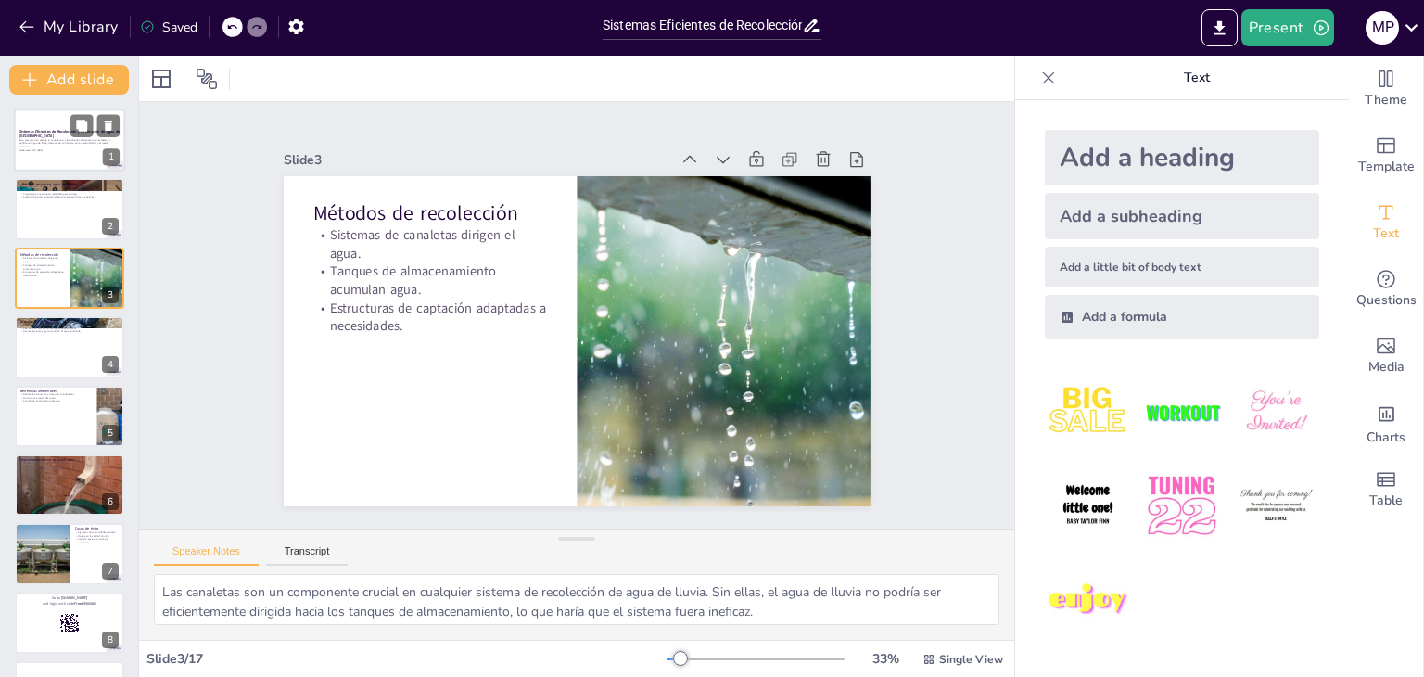
checkbox input "true"
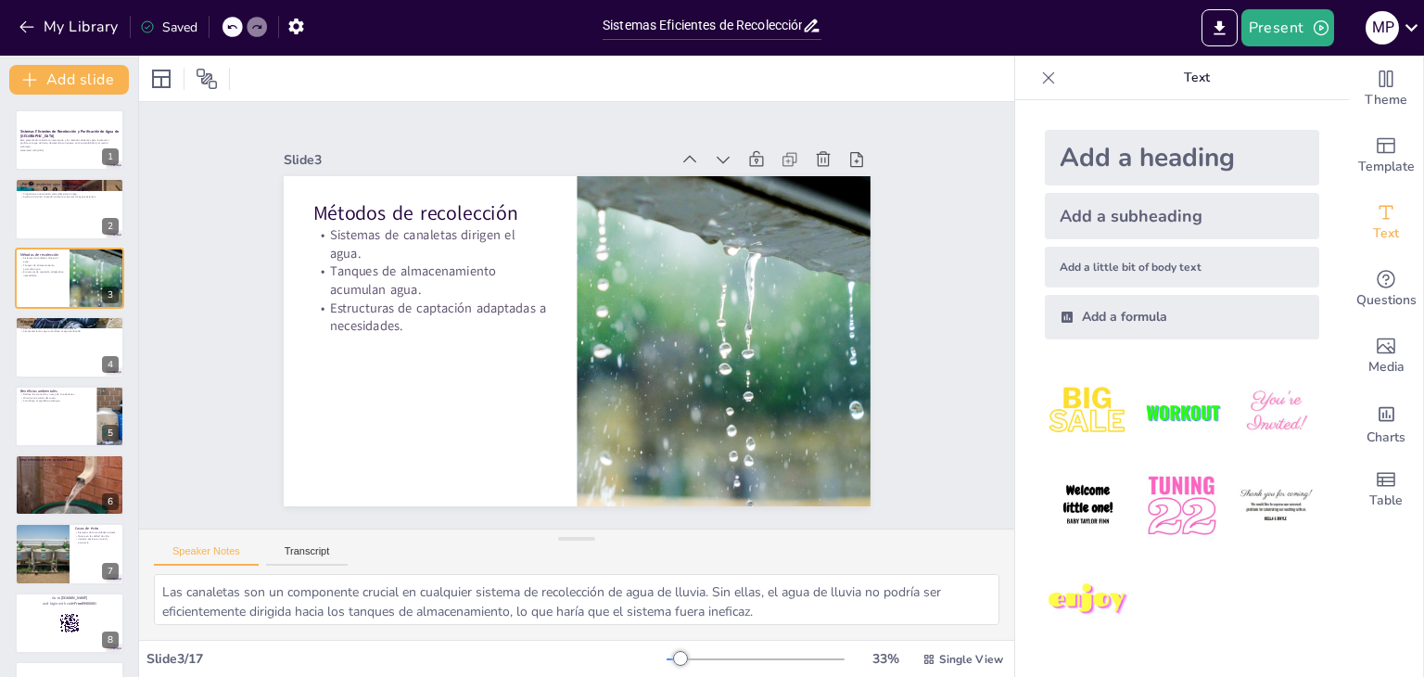
checkbox input "true"
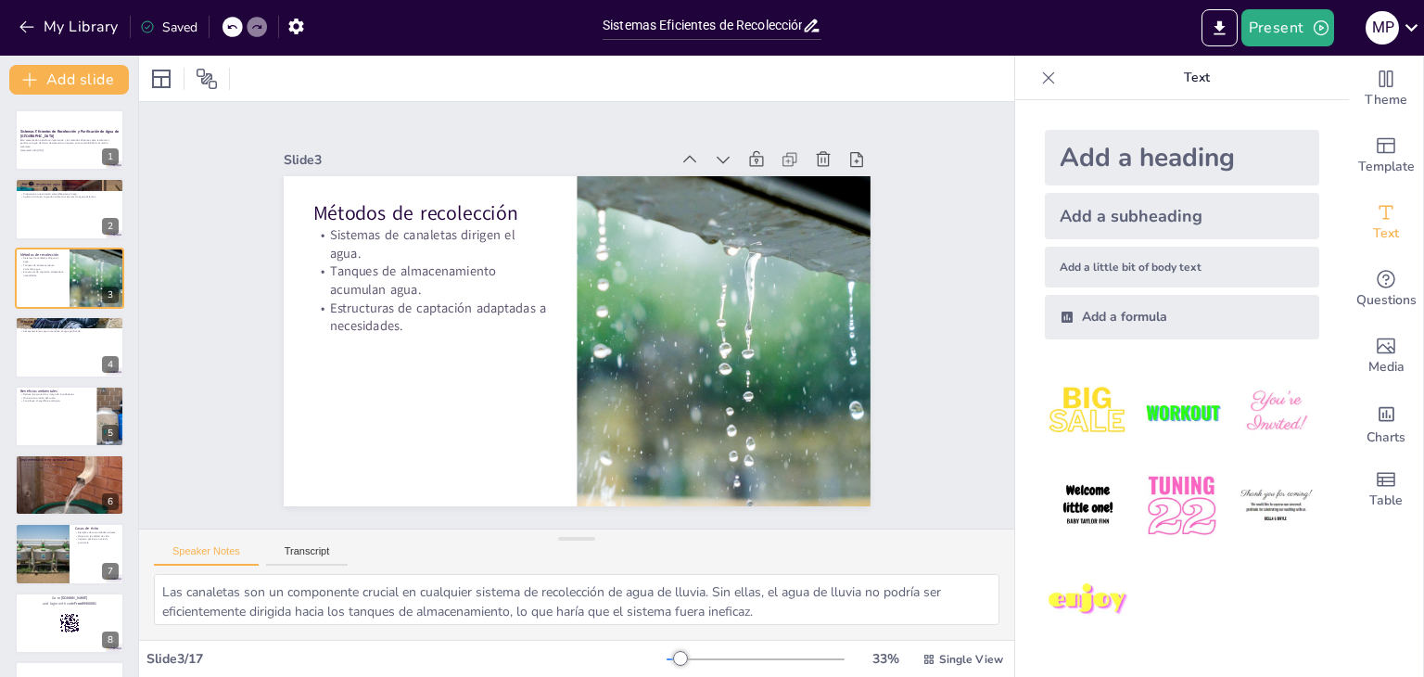
checkbox input "true"
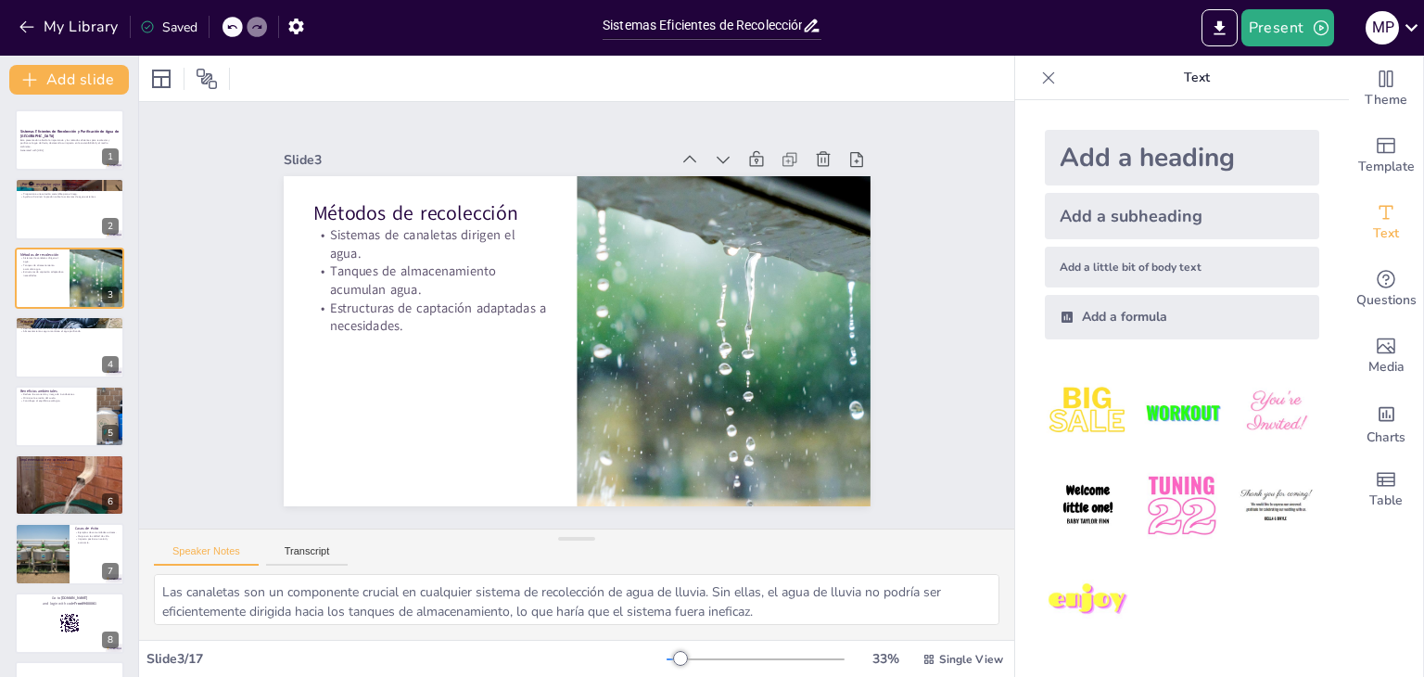
checkbox input "true"
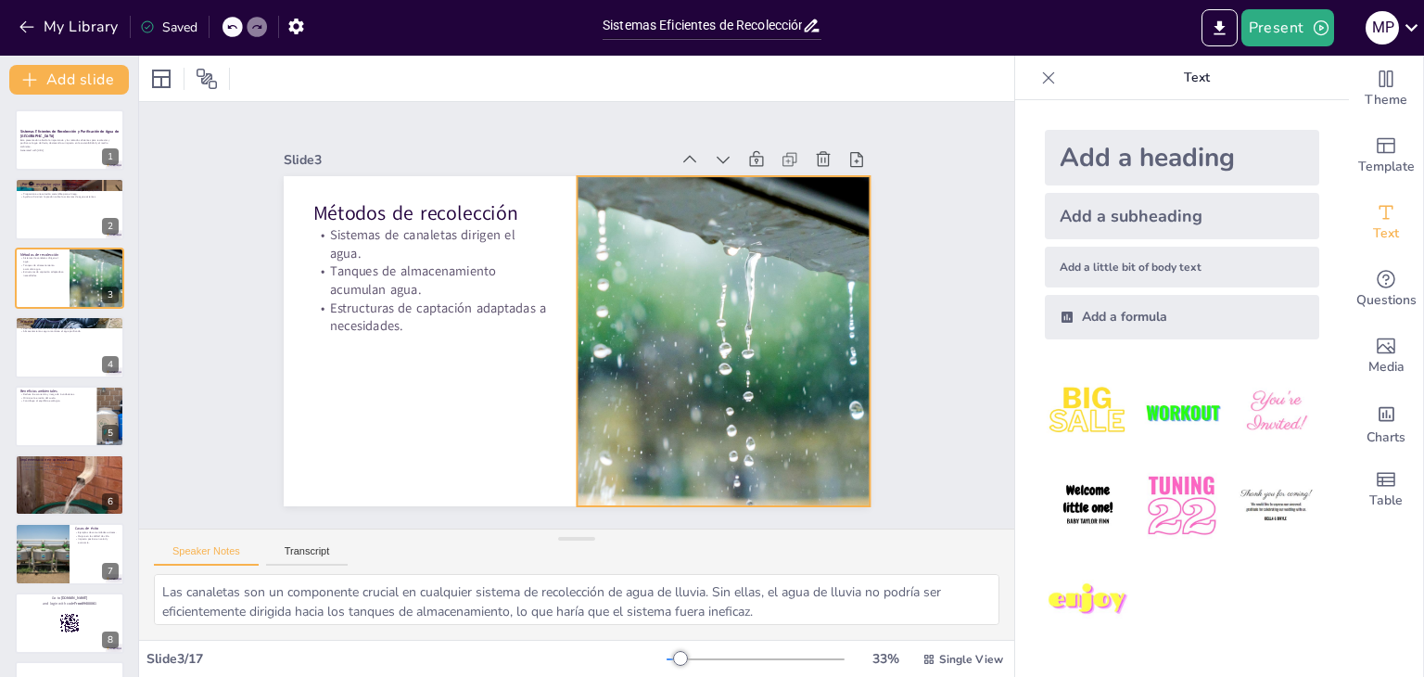
checkbox input "true"
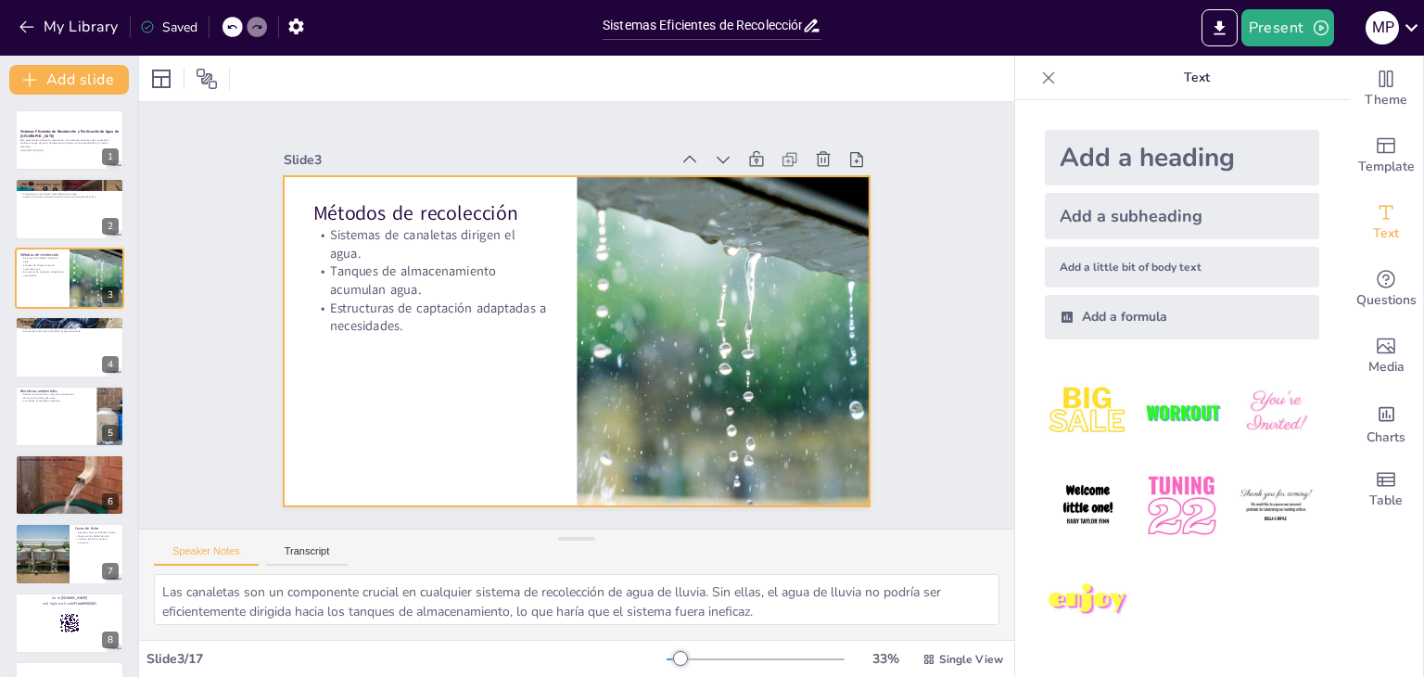
checkbox input "true"
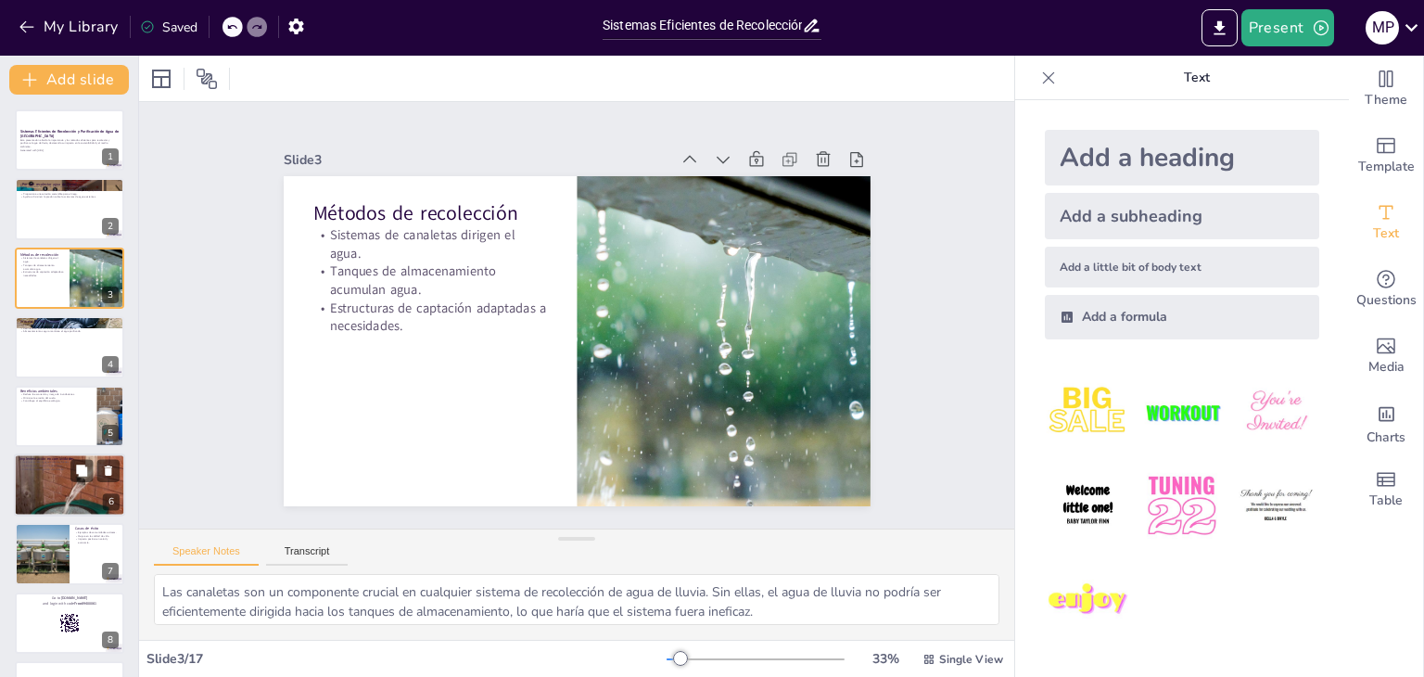
checkbox input "true"
click at [59, 490] on div at bounding box center [69, 485] width 111 height 96
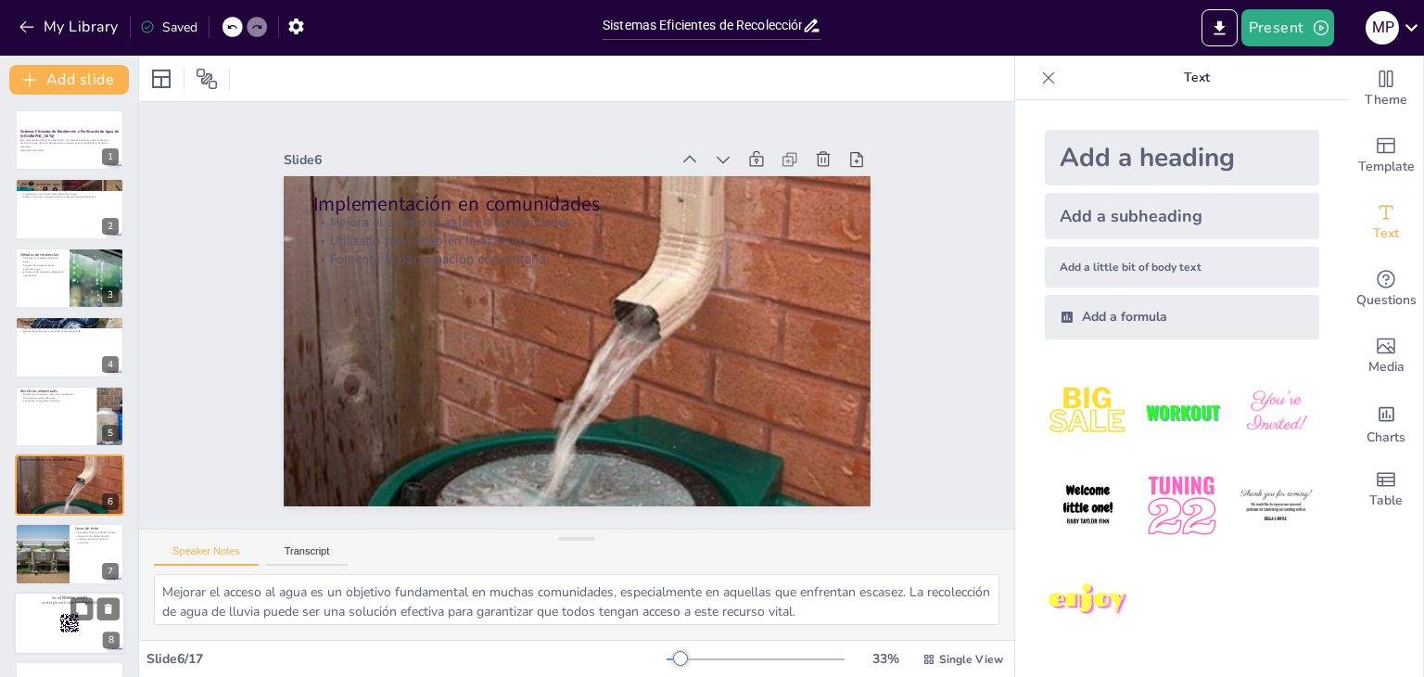
click at [58, 611] on div at bounding box center [69, 622] width 111 height 63
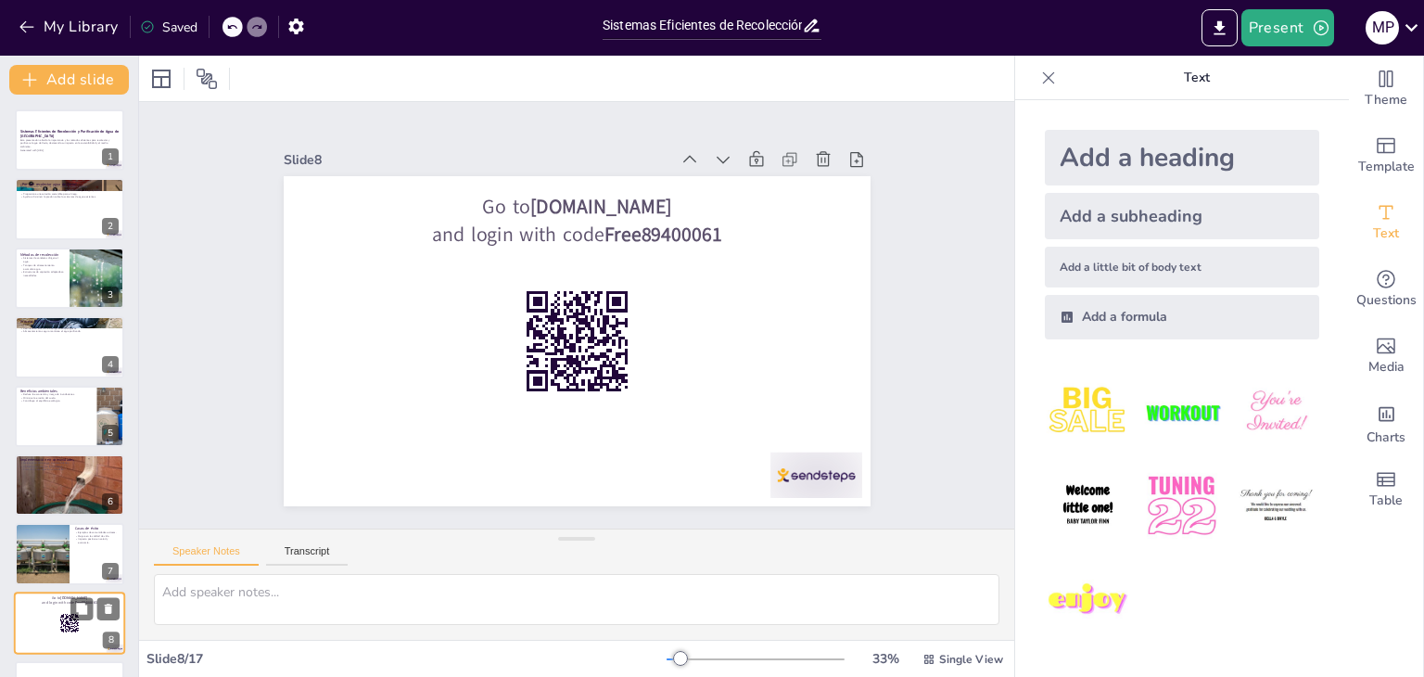
scroll to position [237, 0]
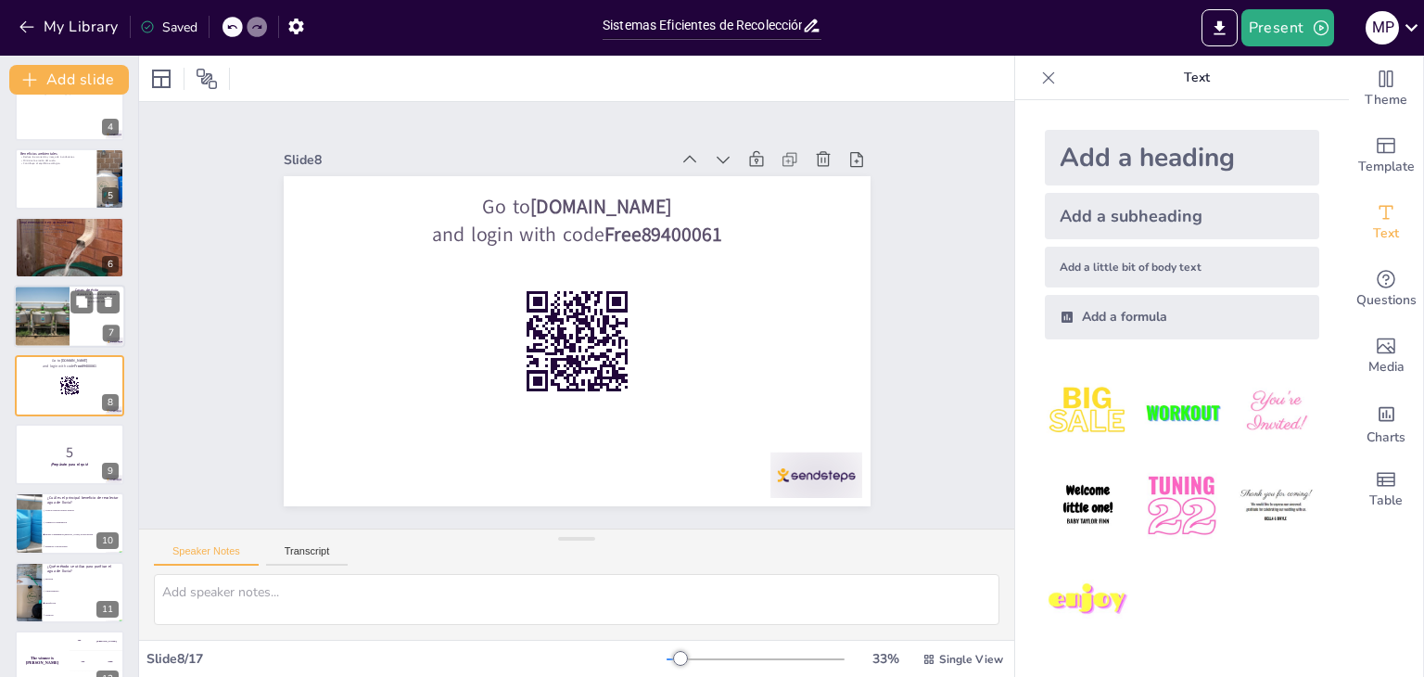
click at [44, 338] on div at bounding box center [41, 316] width 109 height 63
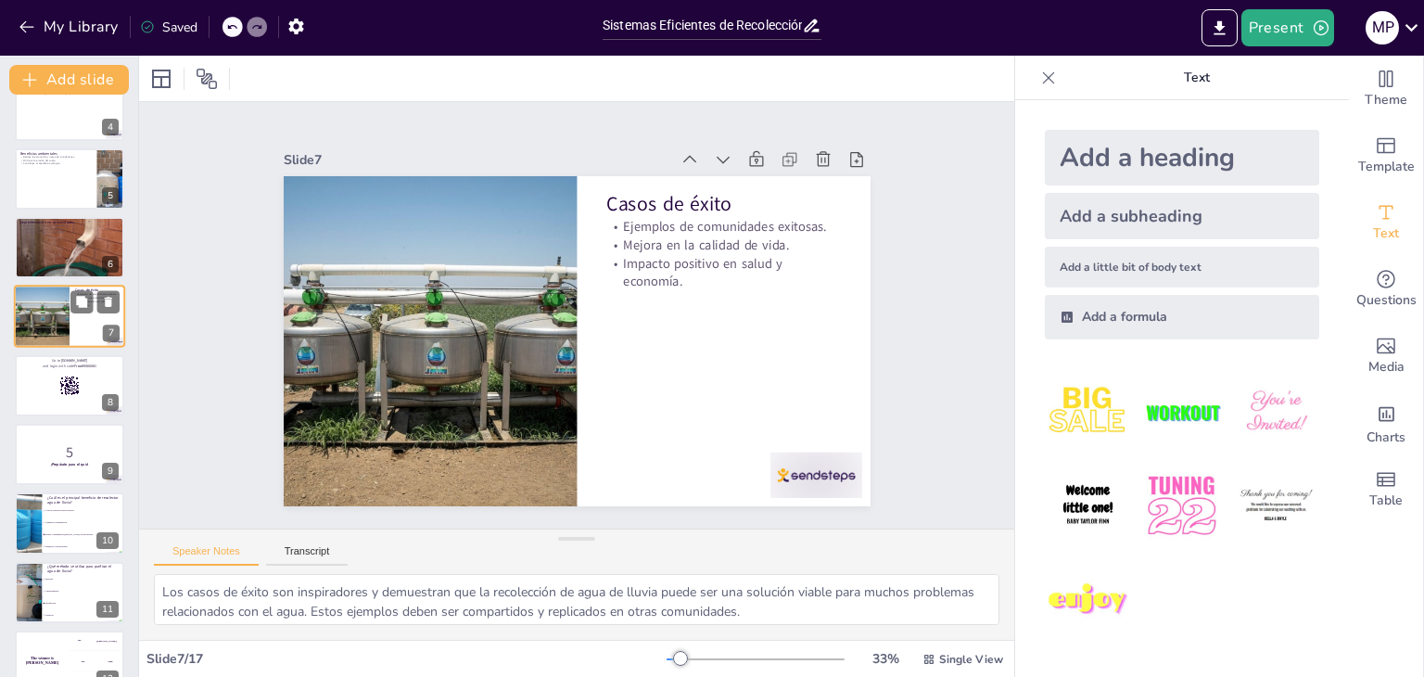
scroll to position [168, 0]
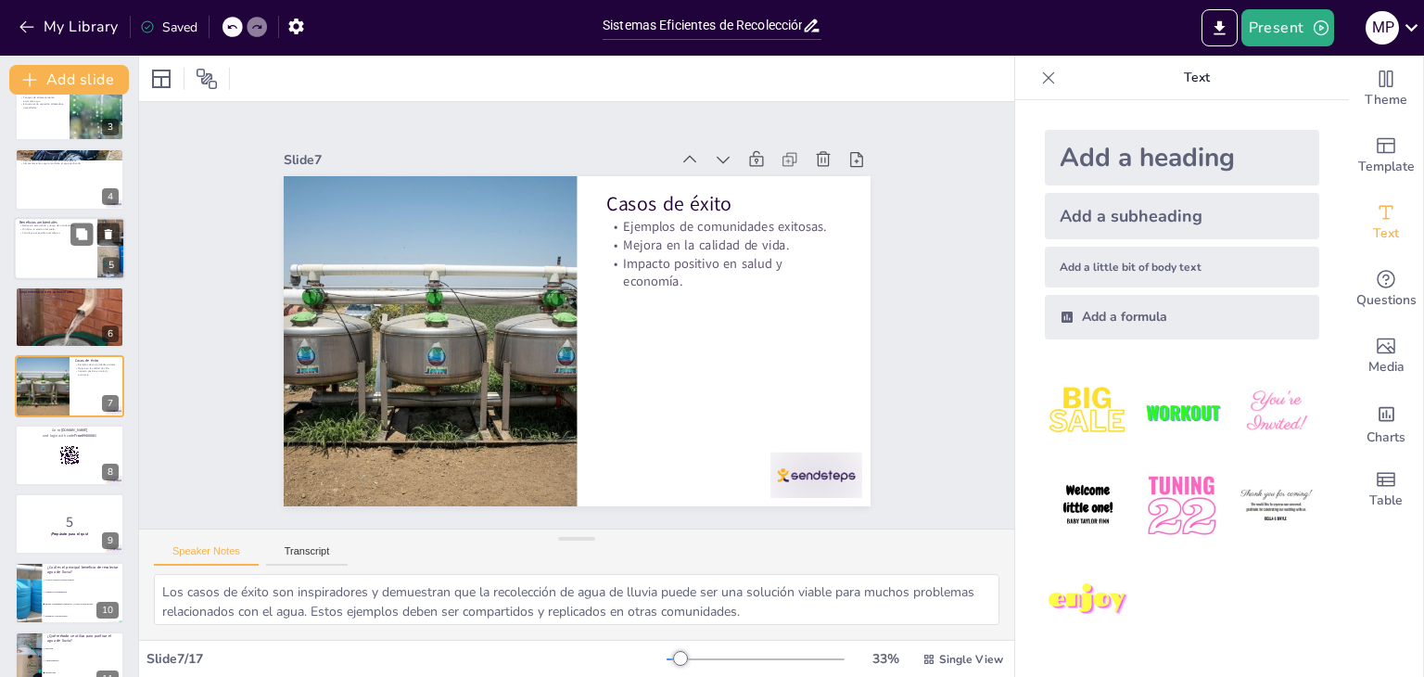
click at [54, 234] on div at bounding box center [69, 248] width 111 height 63
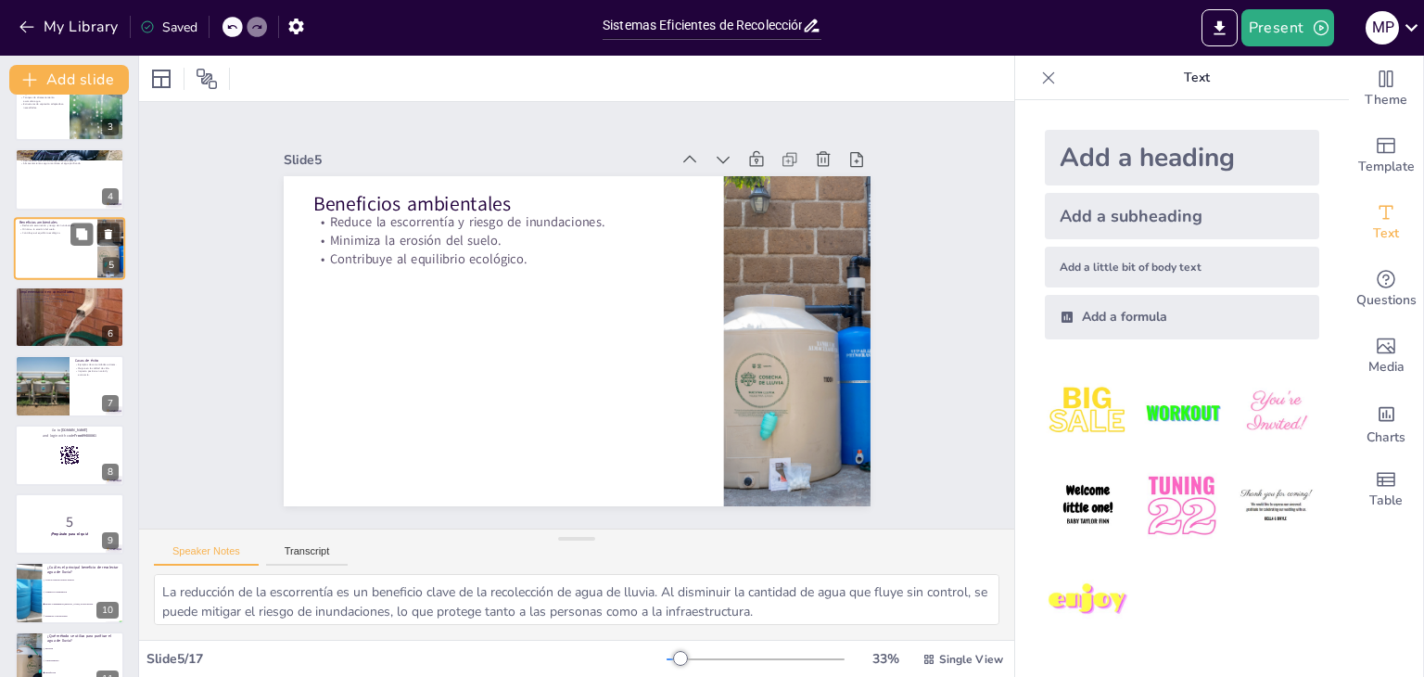
scroll to position [30, 0]
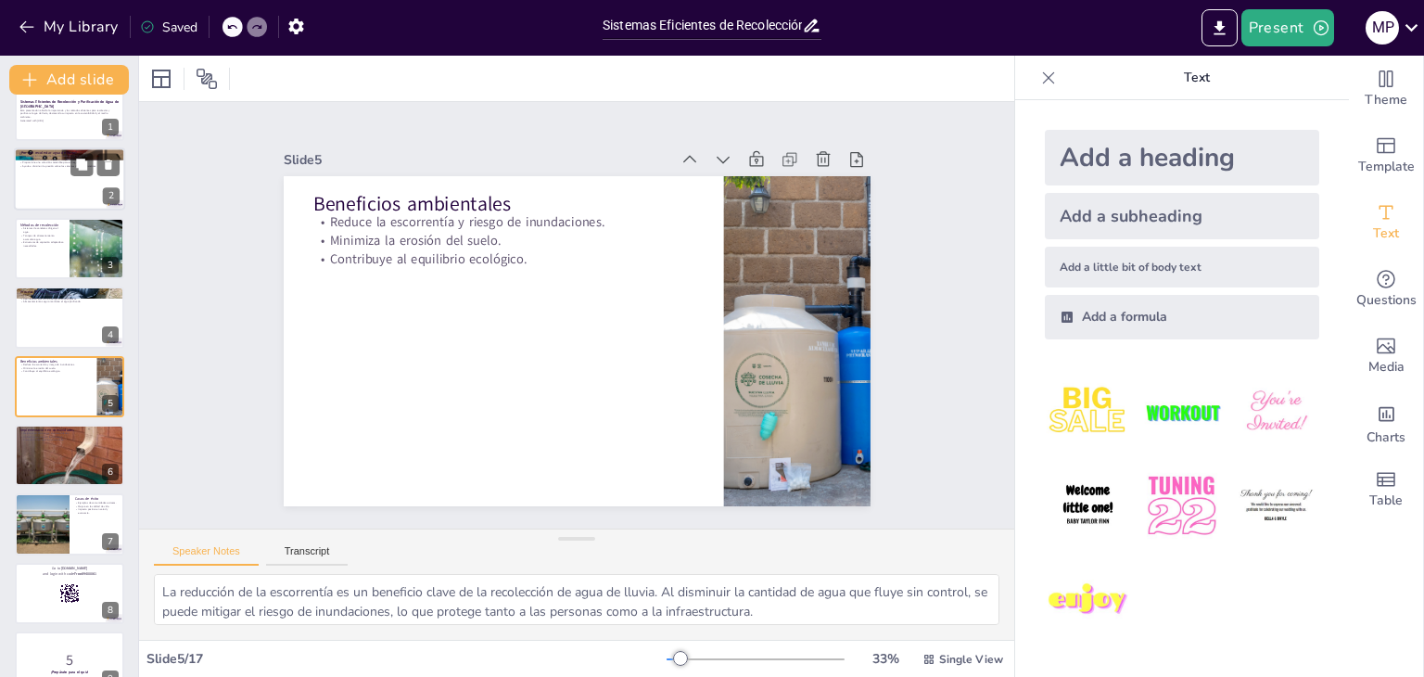
click at [41, 168] on div at bounding box center [69, 179] width 111 height 63
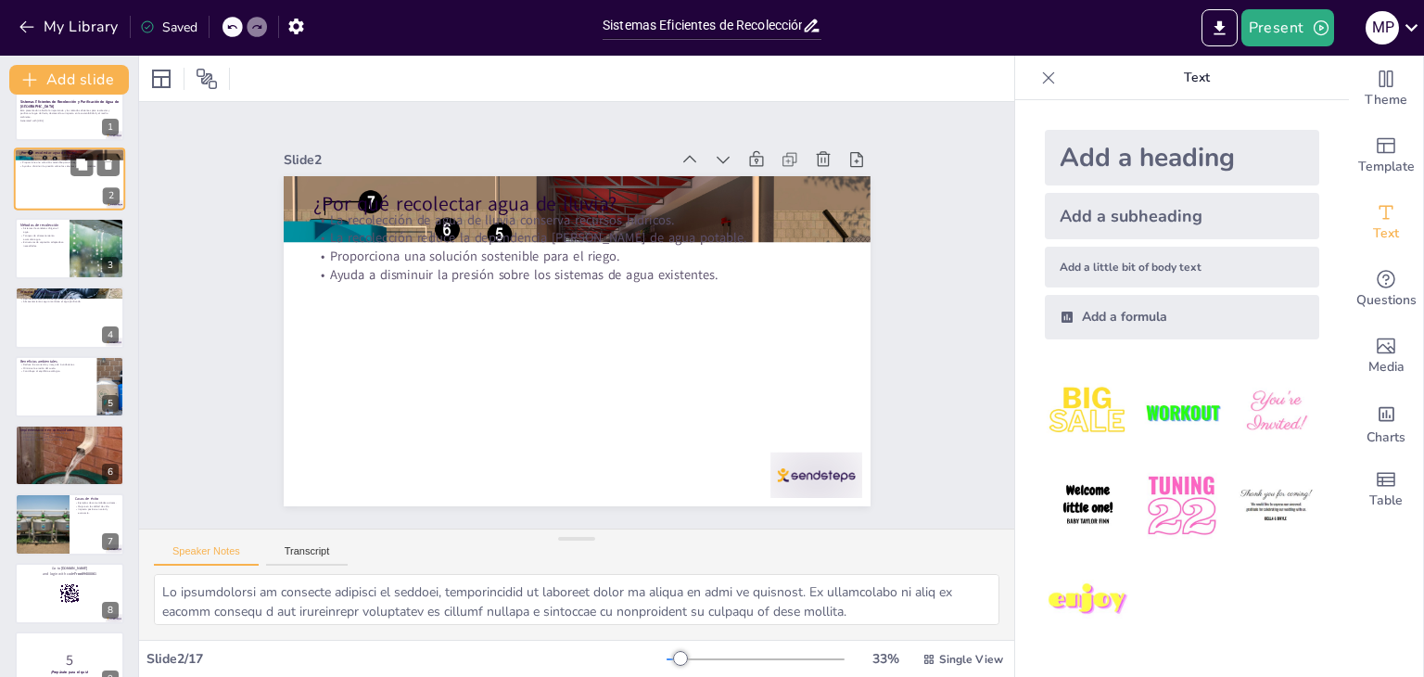
scroll to position [0, 0]
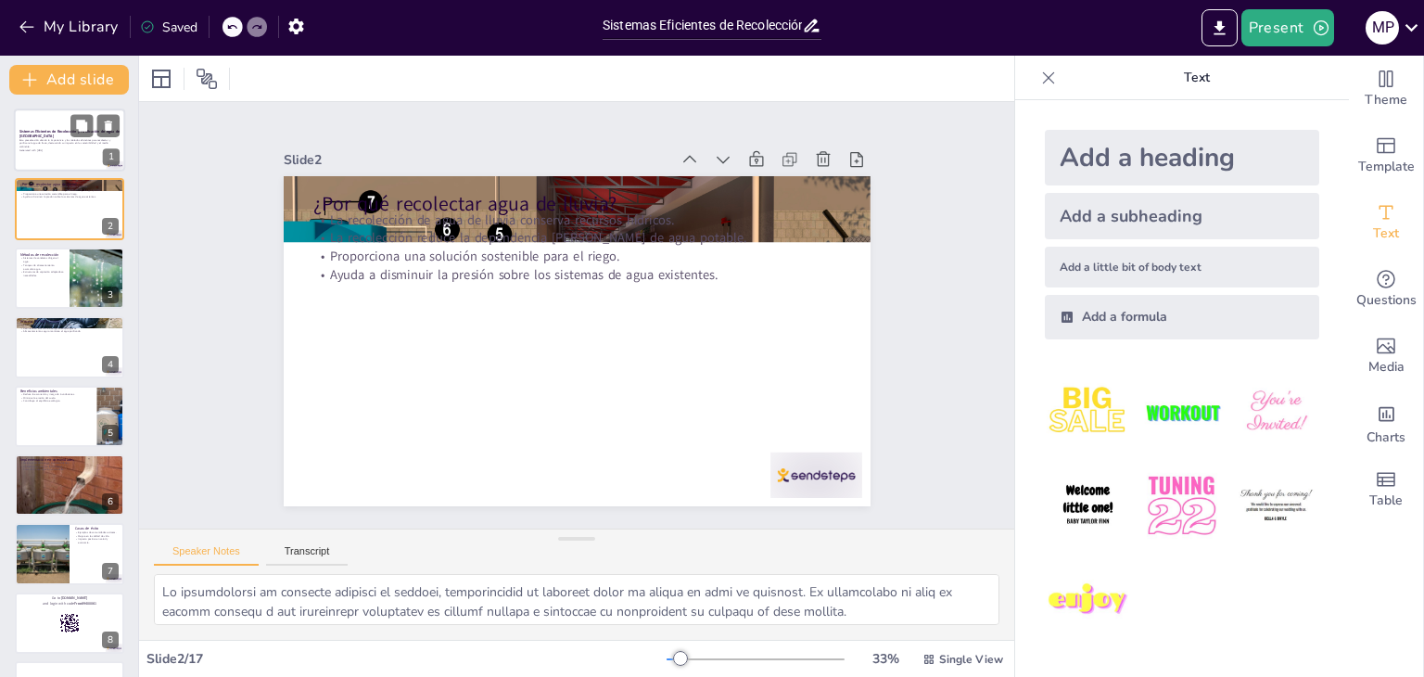
click at [57, 120] on div at bounding box center [69, 139] width 111 height 63
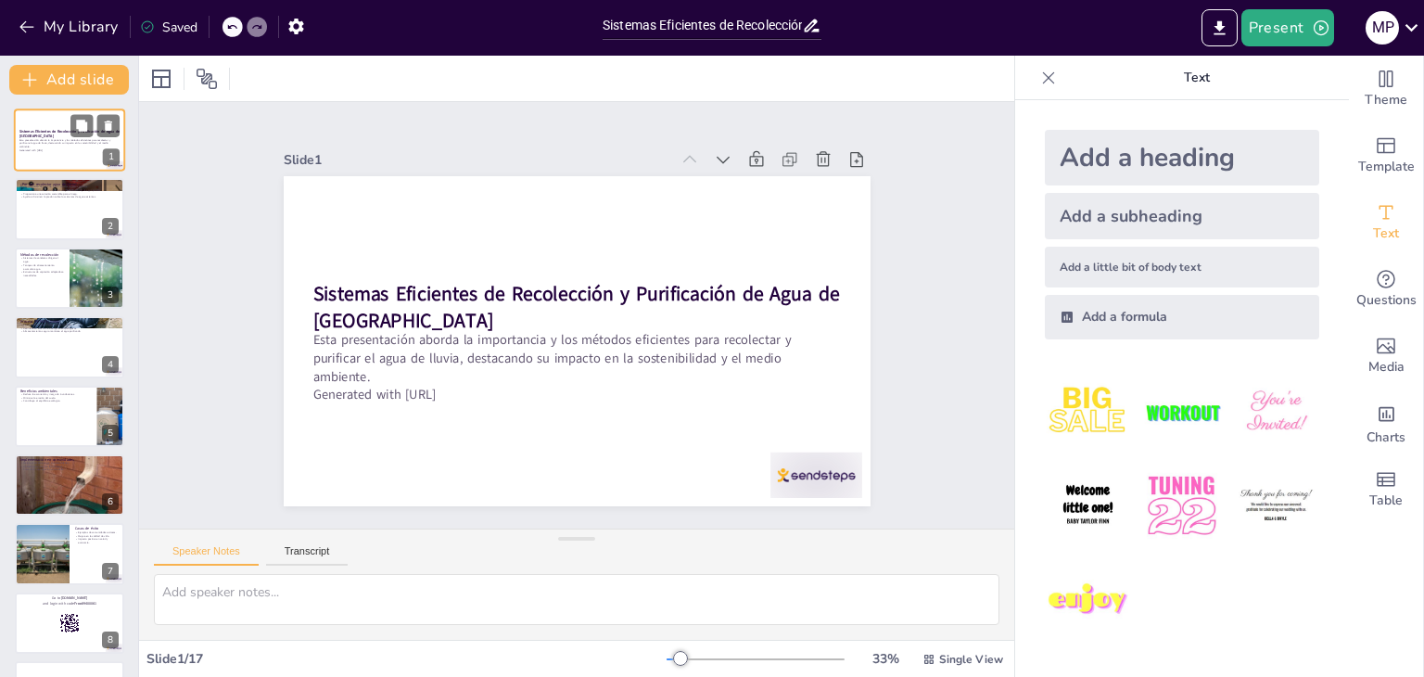
click at [57, 120] on div at bounding box center [69, 139] width 111 height 63
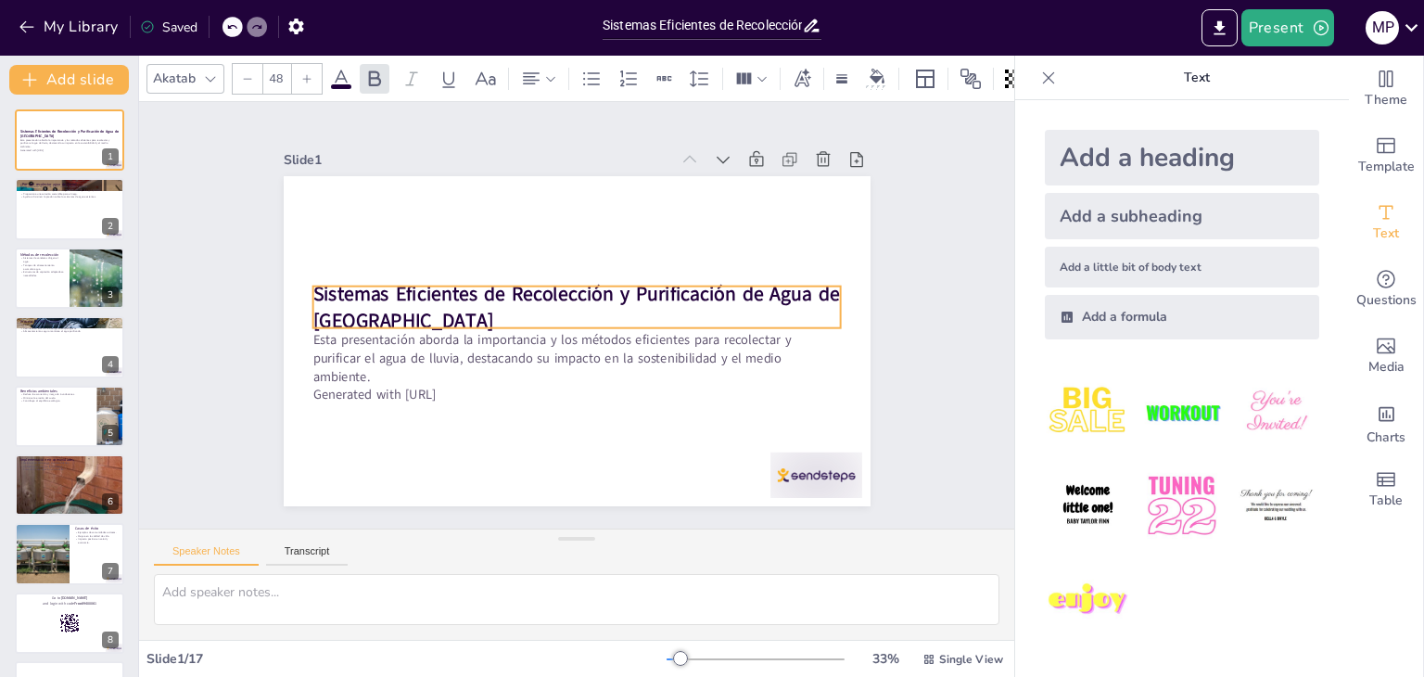
click at [387, 280] on strong "Sistemas Eficientes de Recolección y Purificación de Agua de [GEOGRAPHIC_DATA]" at bounding box center [591, 320] width 409 height 392
click at [205, 598] on textarea at bounding box center [576, 599] width 845 height 51
drag, startPoint x: 205, startPoint y: 598, endPoint x: 185, endPoint y: 598, distance: 19.5
click at [185, 598] on textarea at bounding box center [576, 599] width 845 height 51
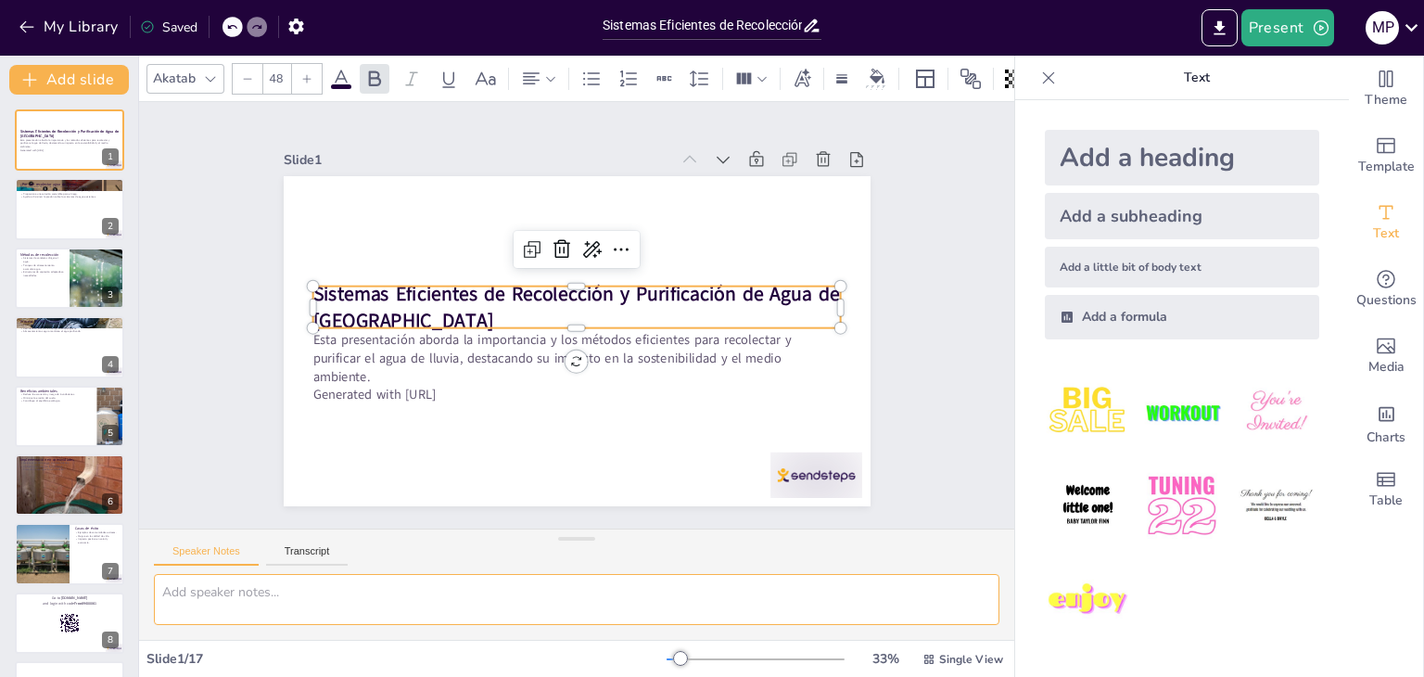
click at [432, 586] on textarea at bounding box center [576, 599] width 845 height 51
click at [334, 580] on textarea "te puedo subir mi archivo" at bounding box center [576, 599] width 845 height 51
